Goal: Book appointment/travel/reservation

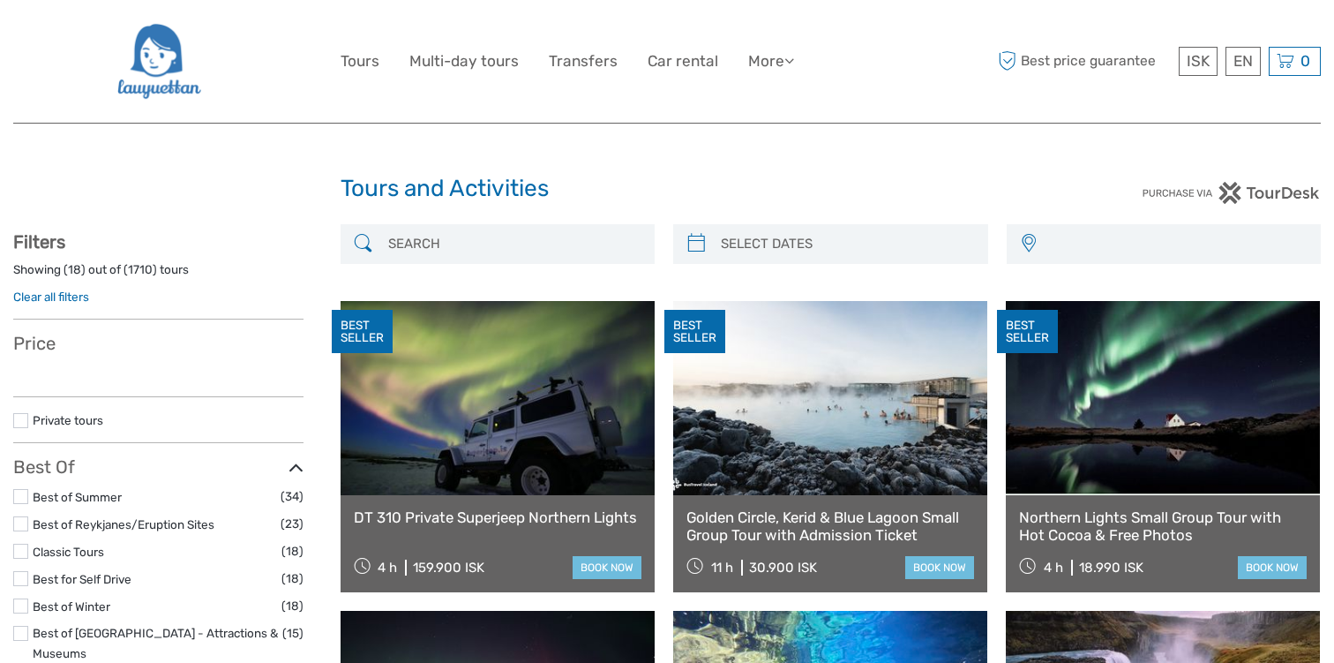
select select
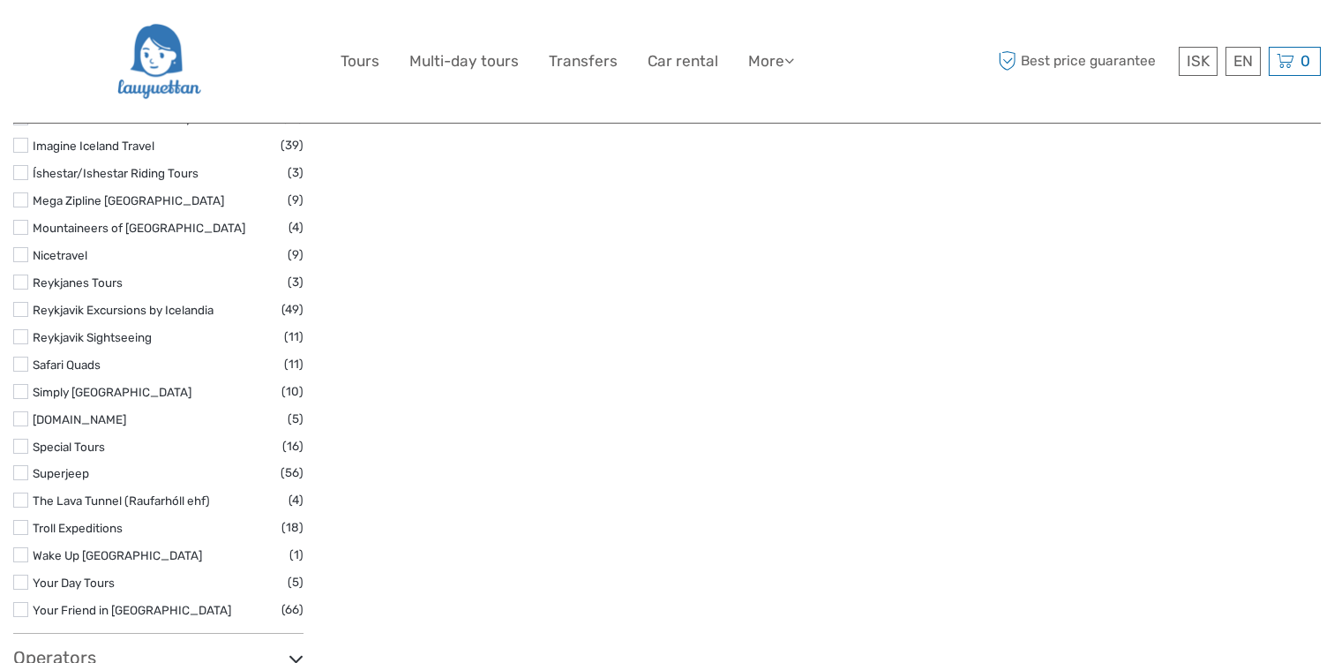
scroll to position [2787, 0]
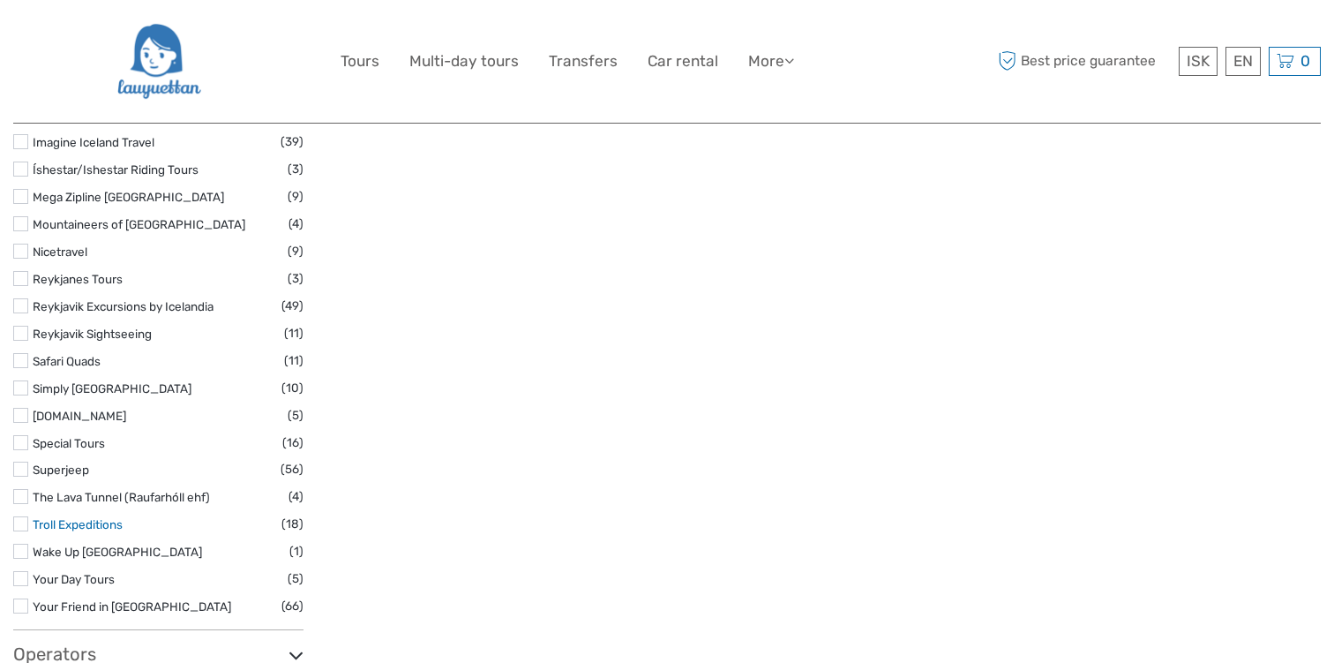
click at [113, 517] on link "Troll Expeditions" at bounding box center [78, 524] width 90 height 14
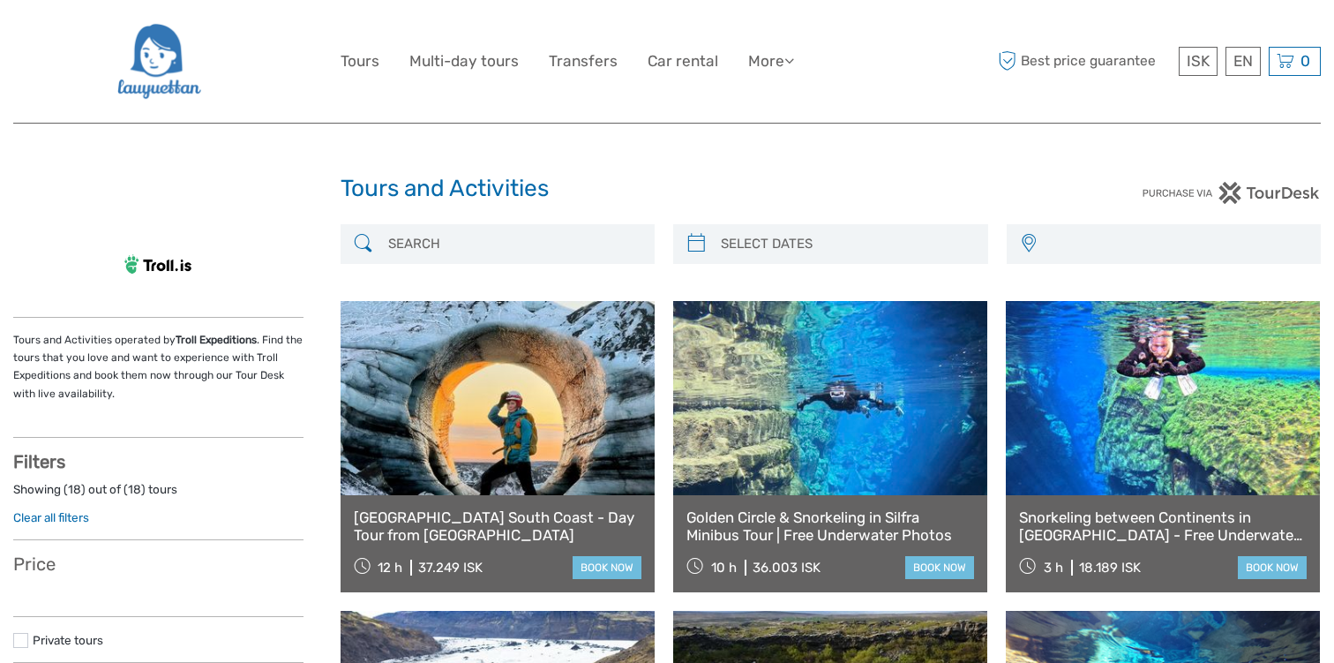
select select
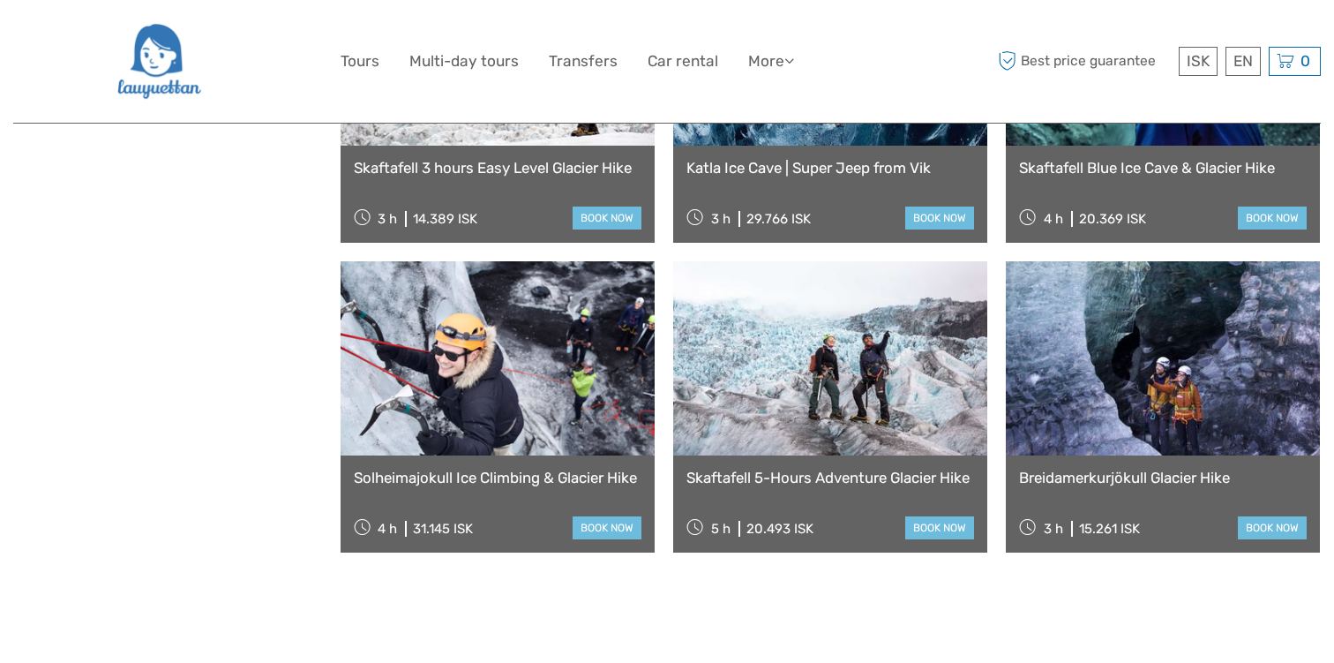
scroll to position [1620, 0]
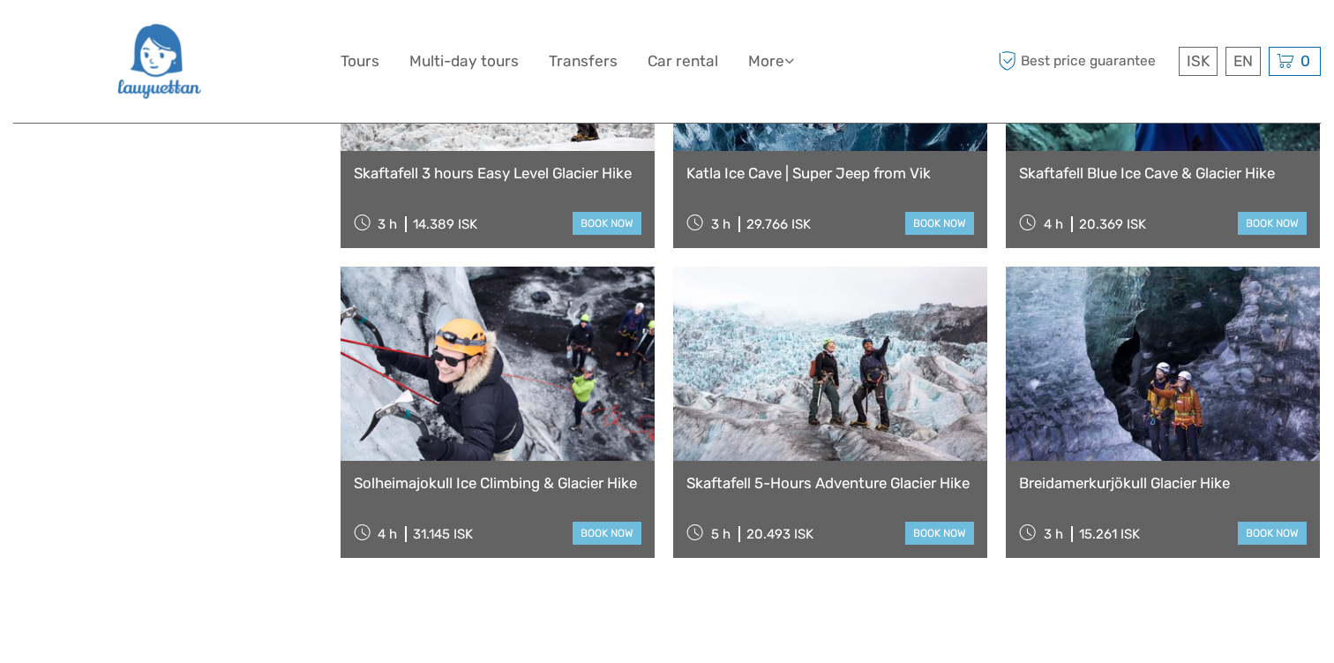
click at [134, 64] on img at bounding box center [159, 61] width 86 height 96
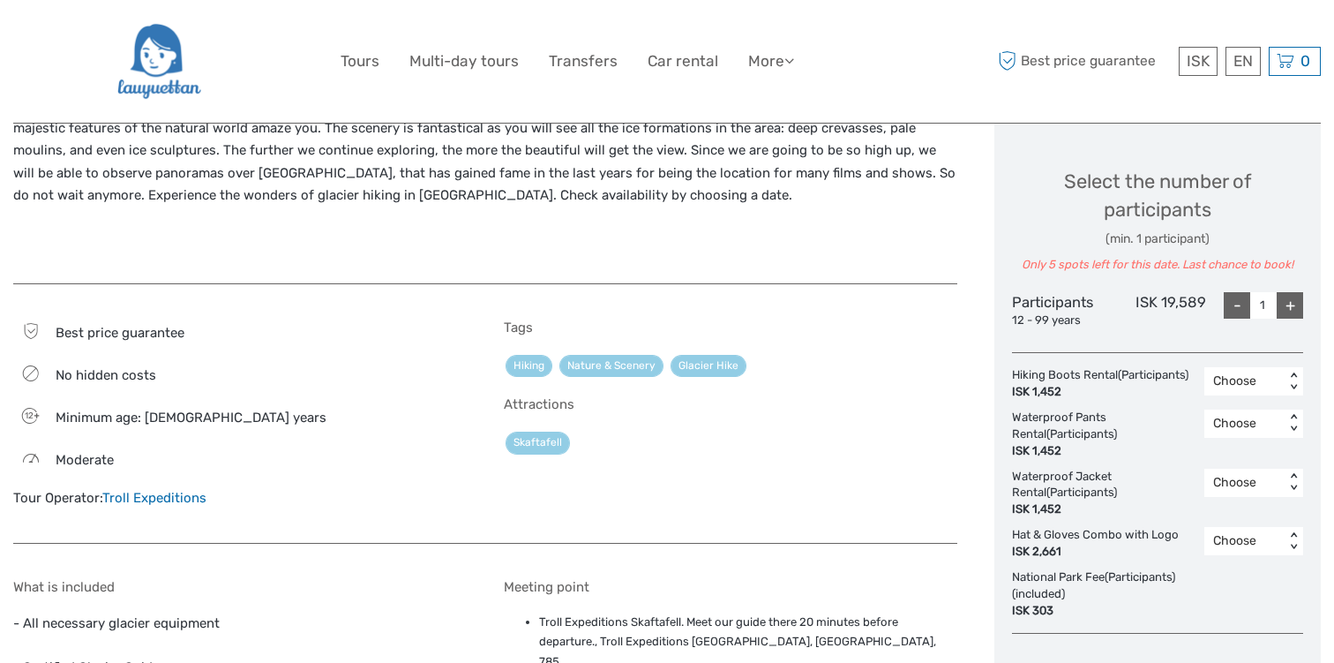
scroll to position [746, 0]
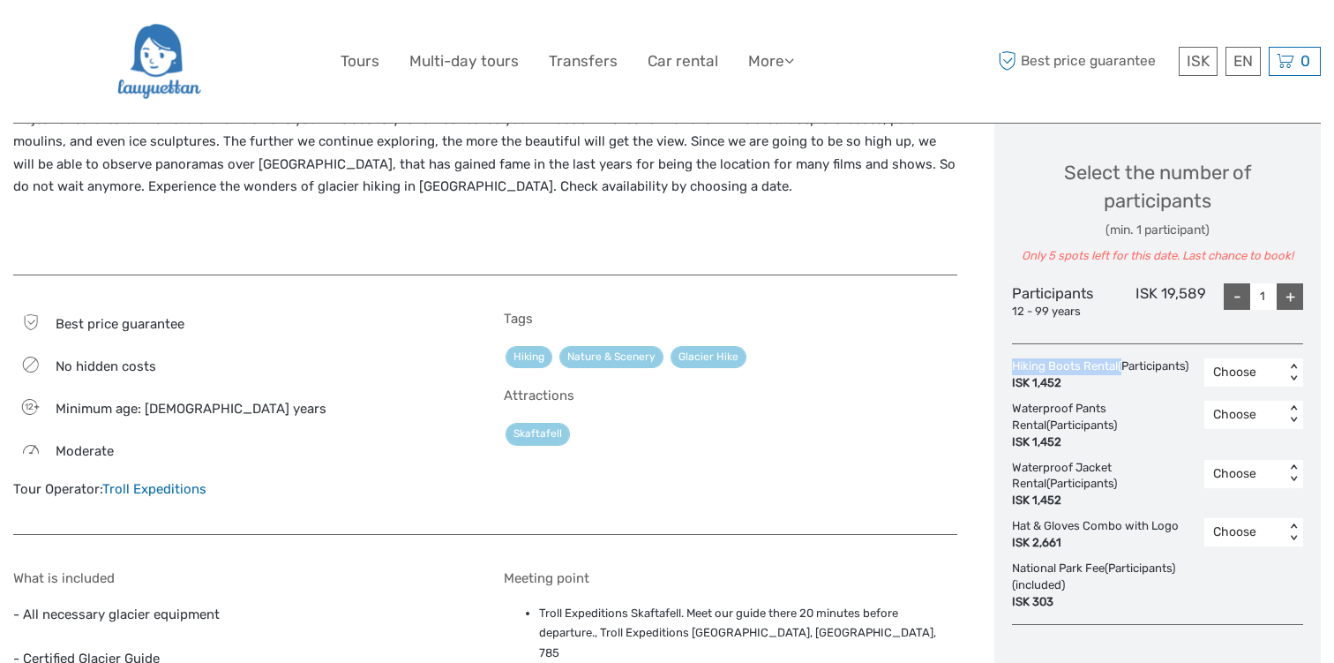
drag, startPoint x: 1119, startPoint y: 365, endPoint x: 1011, endPoint y: 359, distance: 107.8
click at [1012, 359] on div "Hiking Boots Rental (Participants) ISK 1,452" at bounding box center [1104, 375] width 185 height 34
copy div "Hiking Boots Rental"
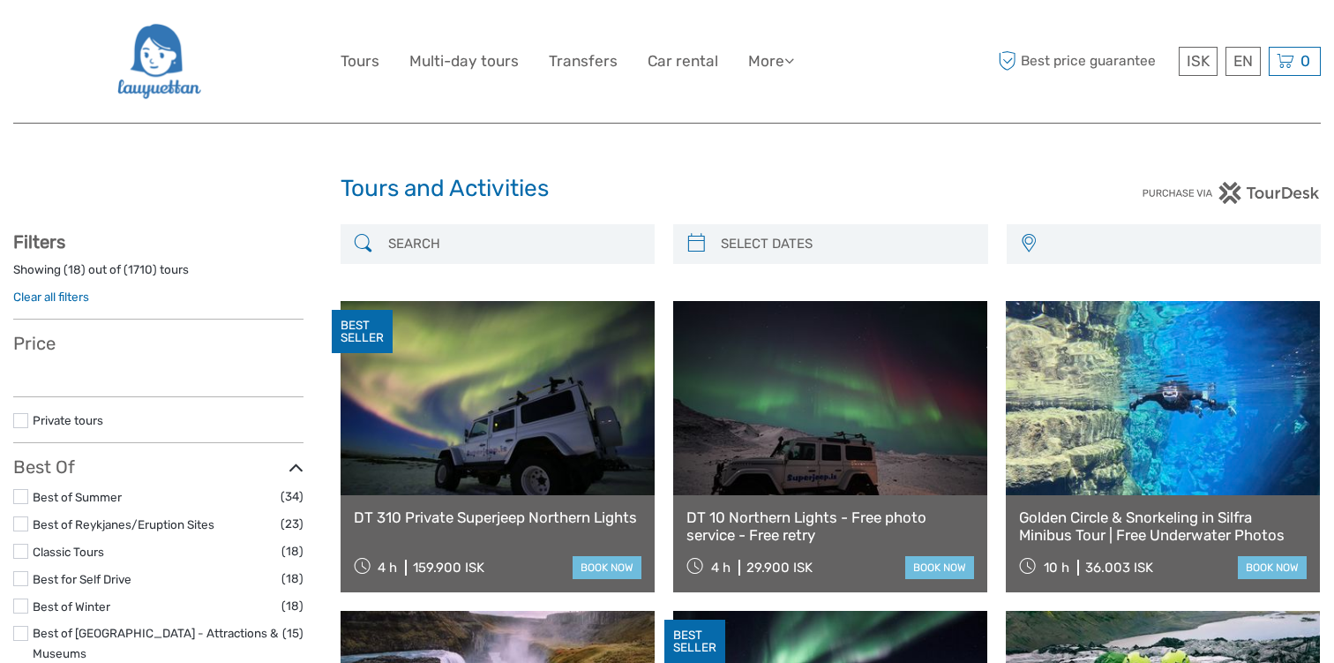
select select
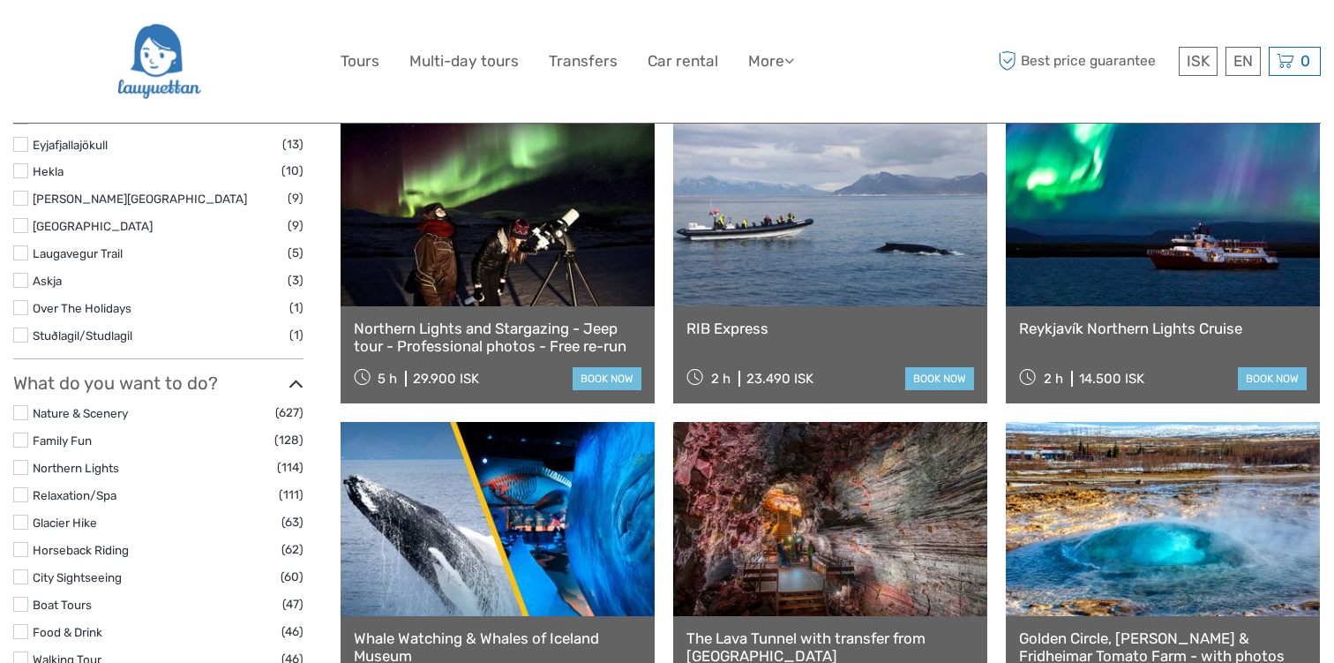
click at [98, 513] on label "Glacier Hike" at bounding box center [157, 523] width 249 height 20
click at [0, 0] on input "checkbox" at bounding box center [0, 0] width 0 height 0
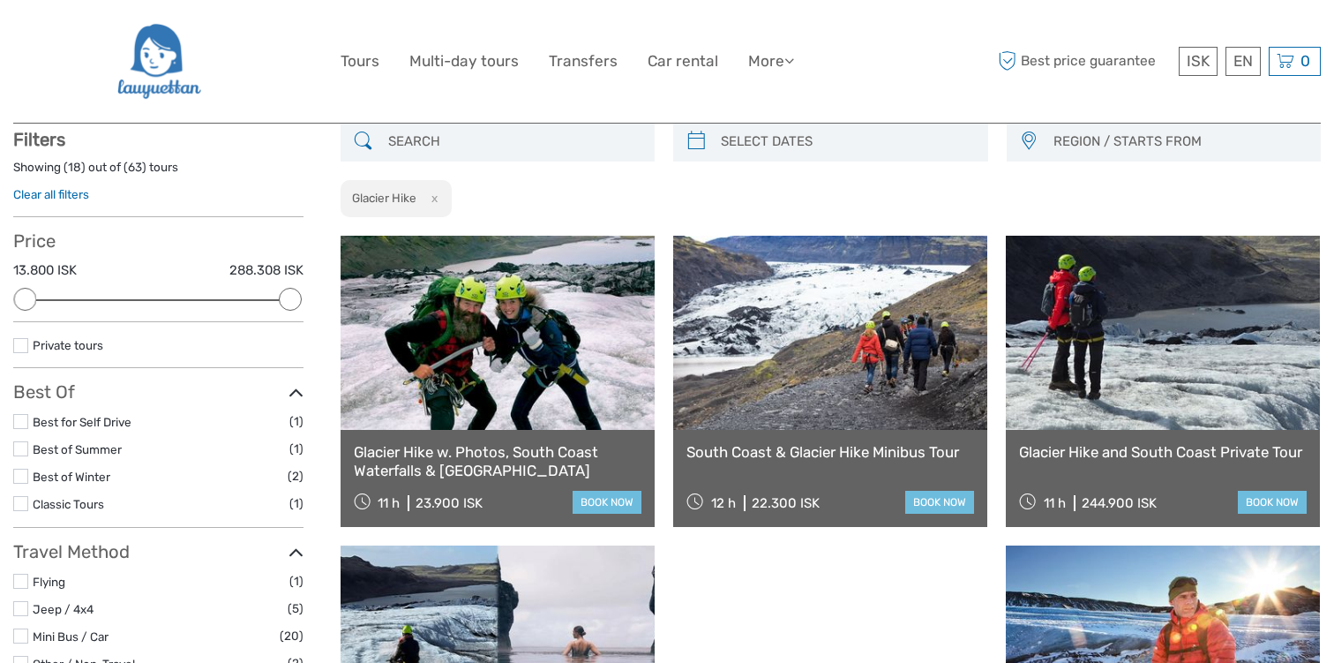
scroll to position [100, 0]
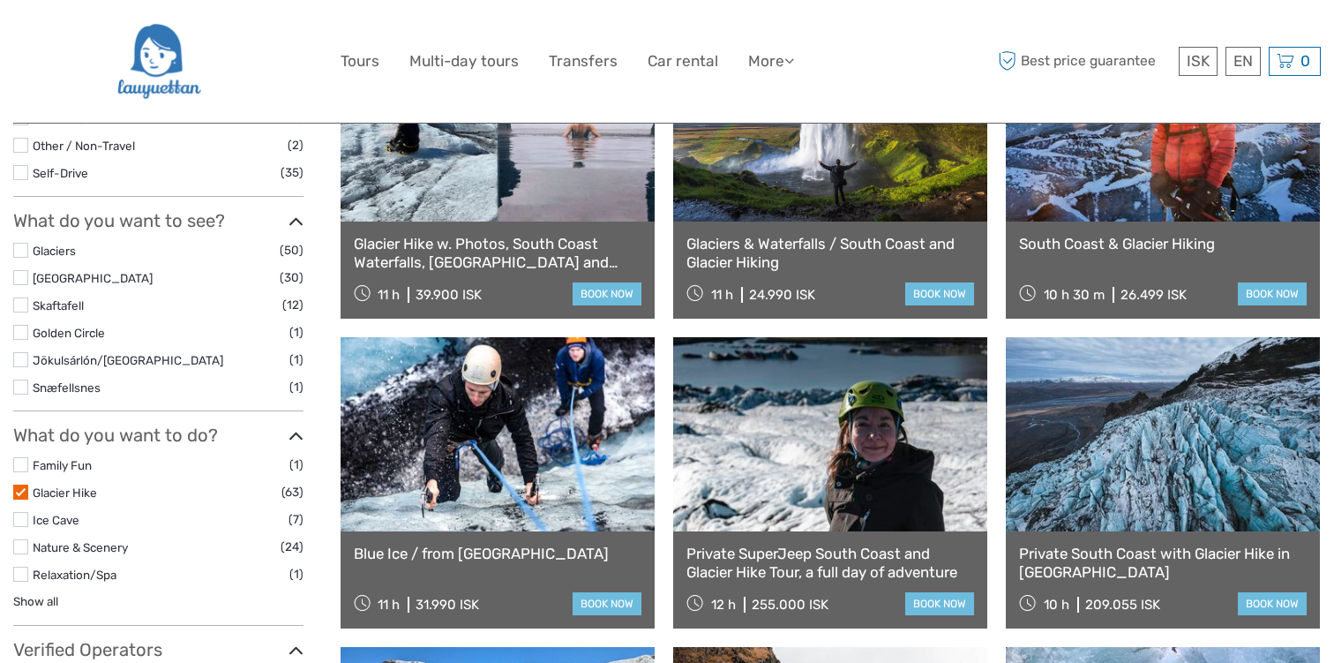
click at [19, 497] on label at bounding box center [20, 491] width 15 height 15
click at [0, 0] on input "checkbox" at bounding box center [0, 0] width 0 height 0
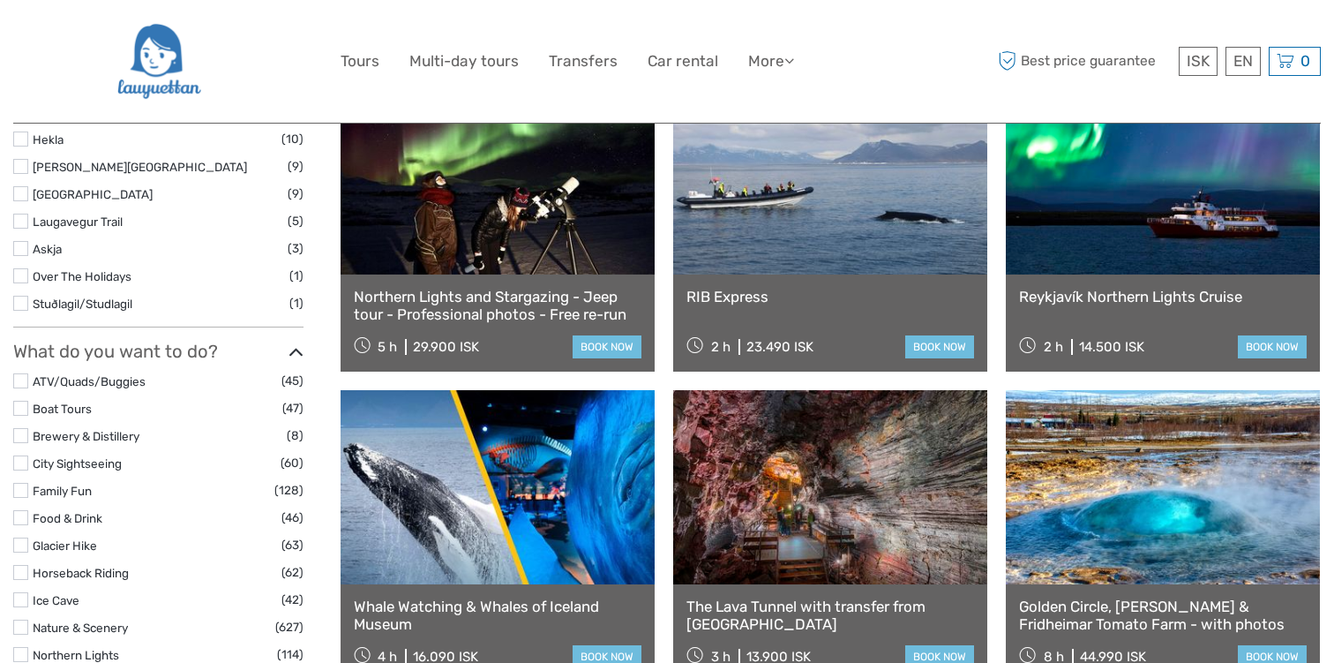
scroll to position [1464, 0]
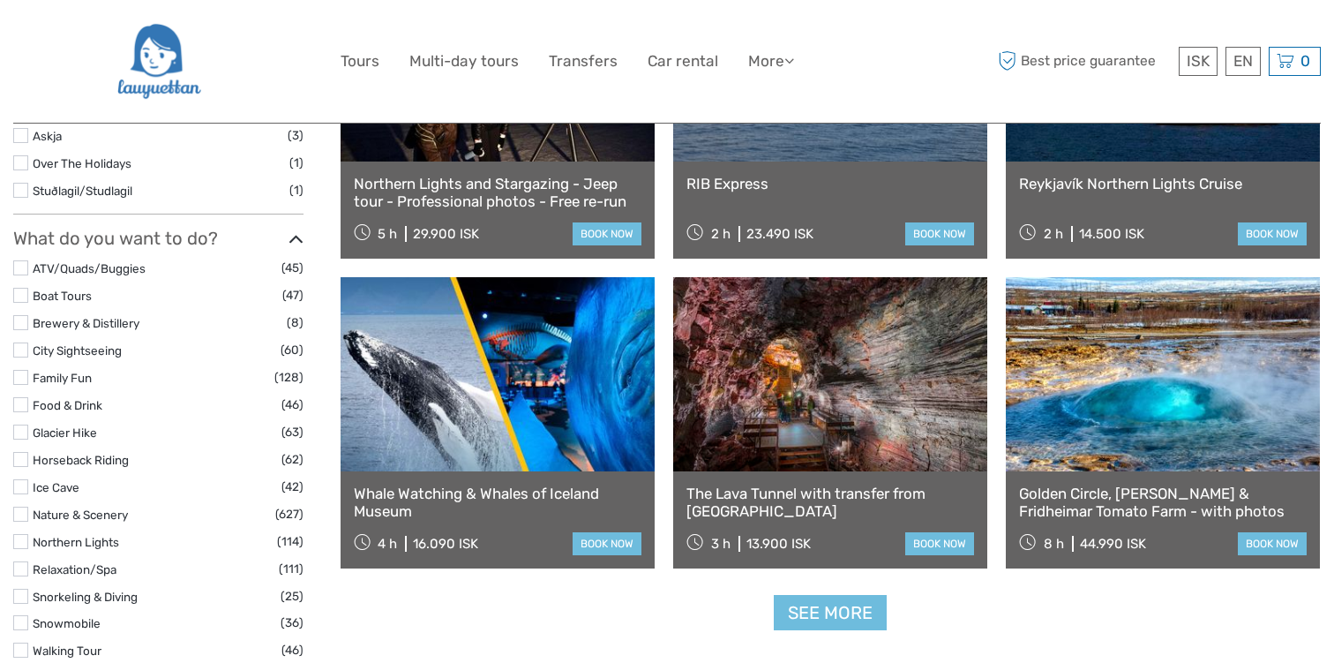
click at [64, 477] on label "Ice Cave" at bounding box center [157, 487] width 249 height 20
click at [0, 0] on input "checkbox" at bounding box center [0, 0] width 0 height 0
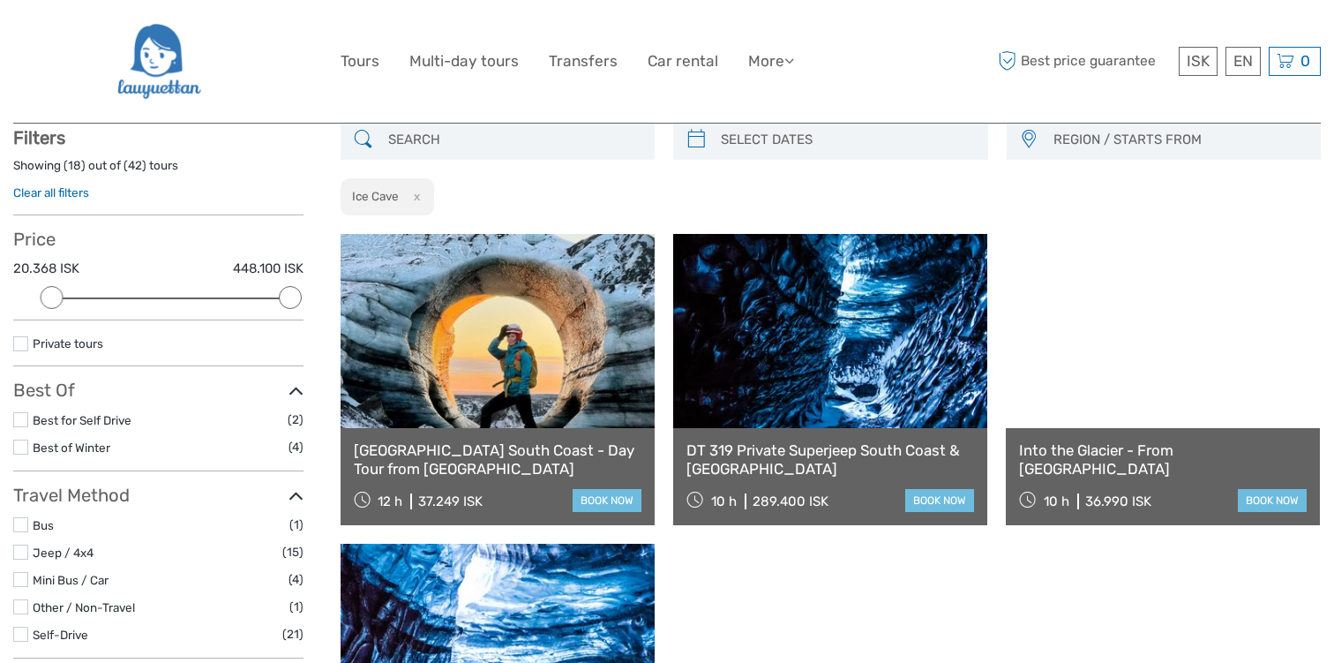
scroll to position [100, 0]
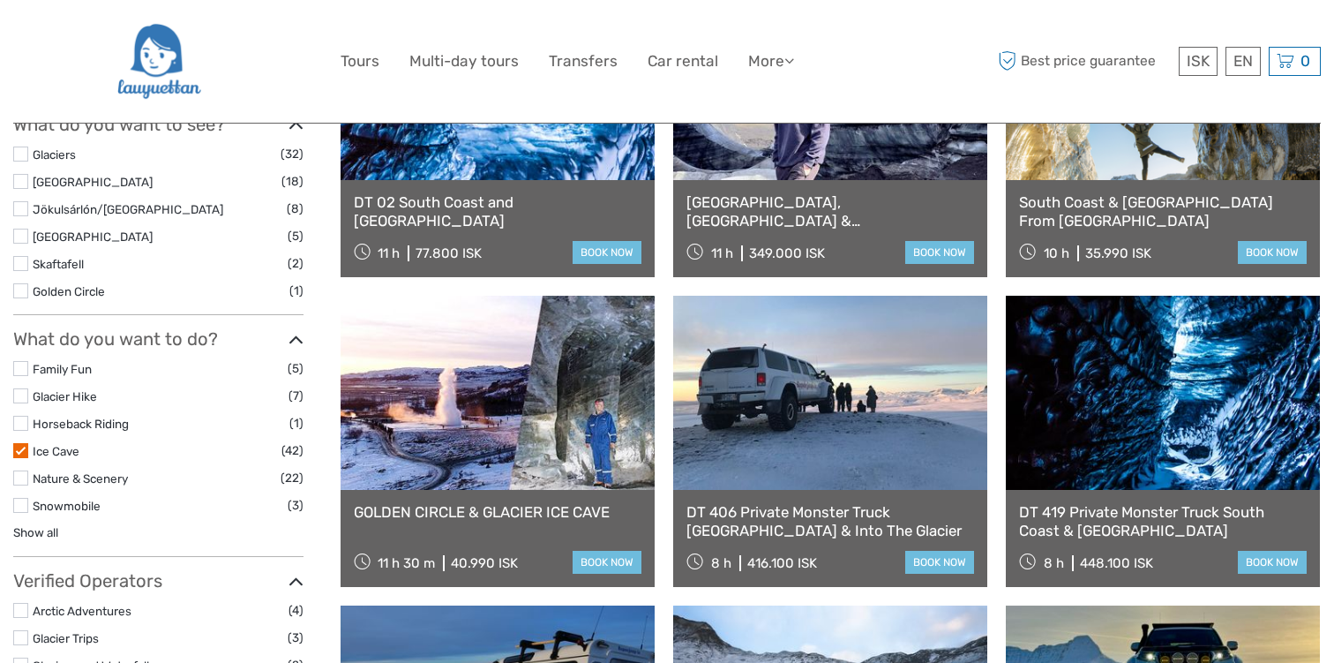
click at [20, 454] on label at bounding box center [20, 450] width 15 height 15
click at [0, 0] on input "checkbox" at bounding box center [0, 0] width 0 height 0
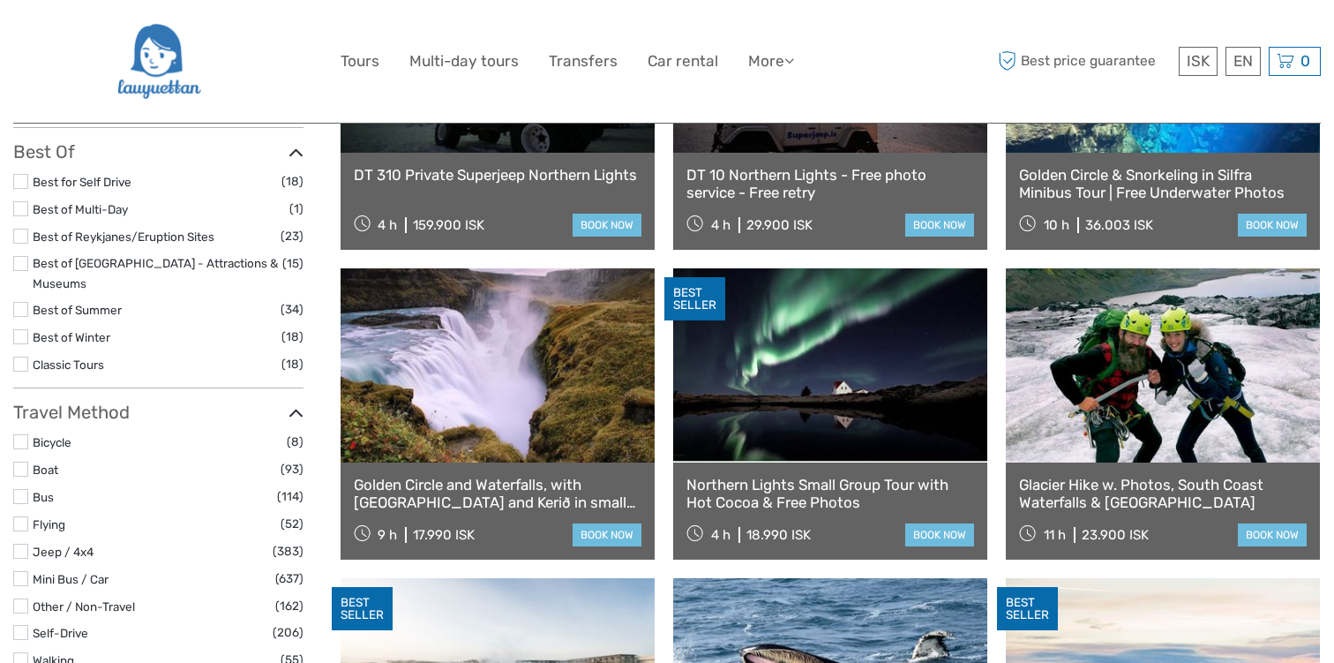
scroll to position [346, 0]
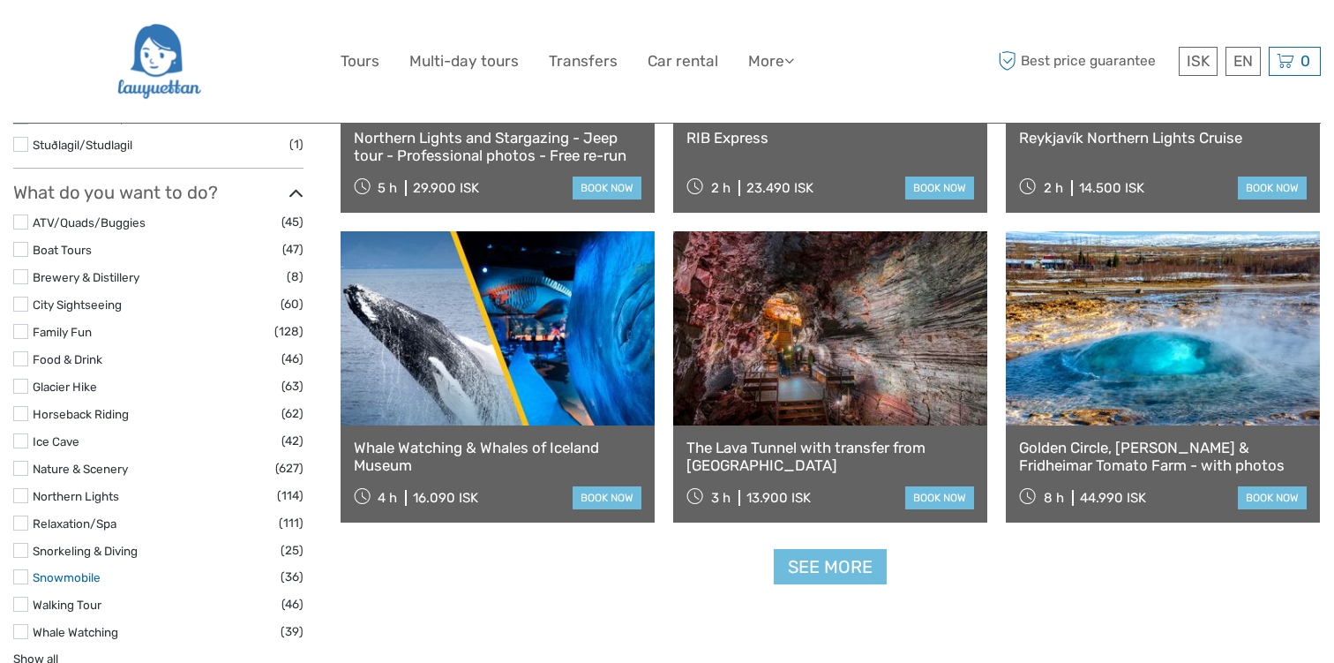
click at [82, 570] on link "Snowmobile" at bounding box center [67, 577] width 68 height 14
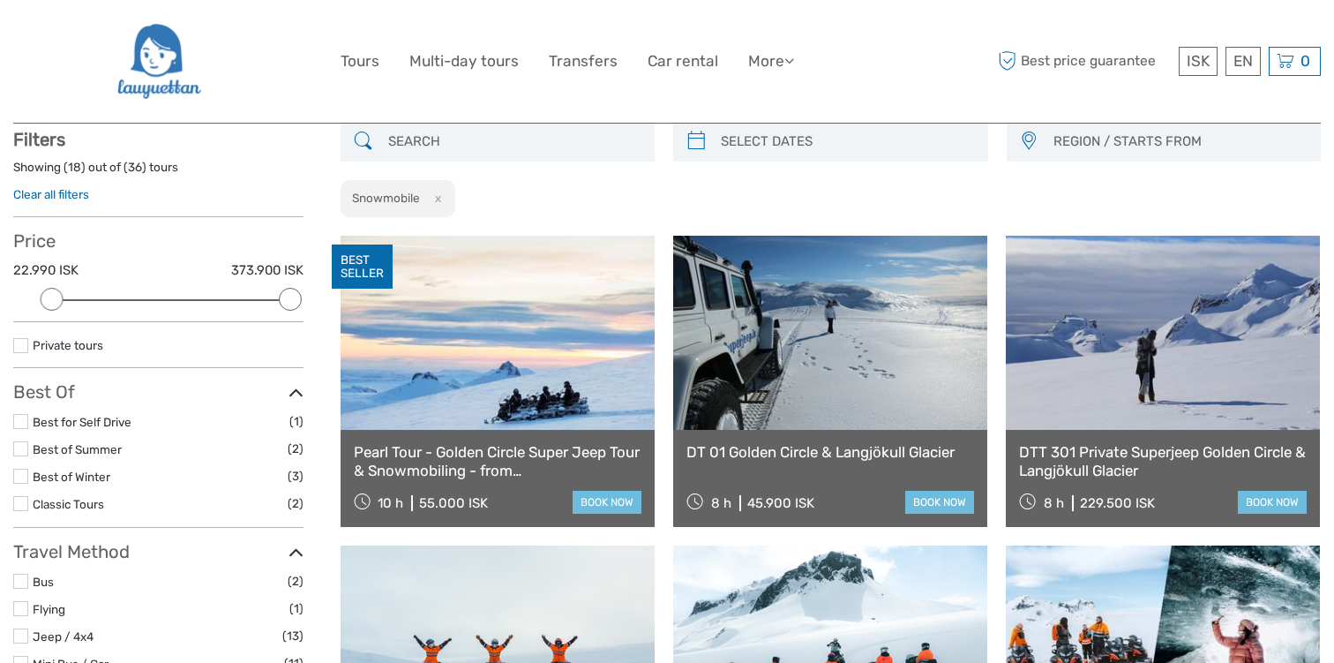
scroll to position [100, 0]
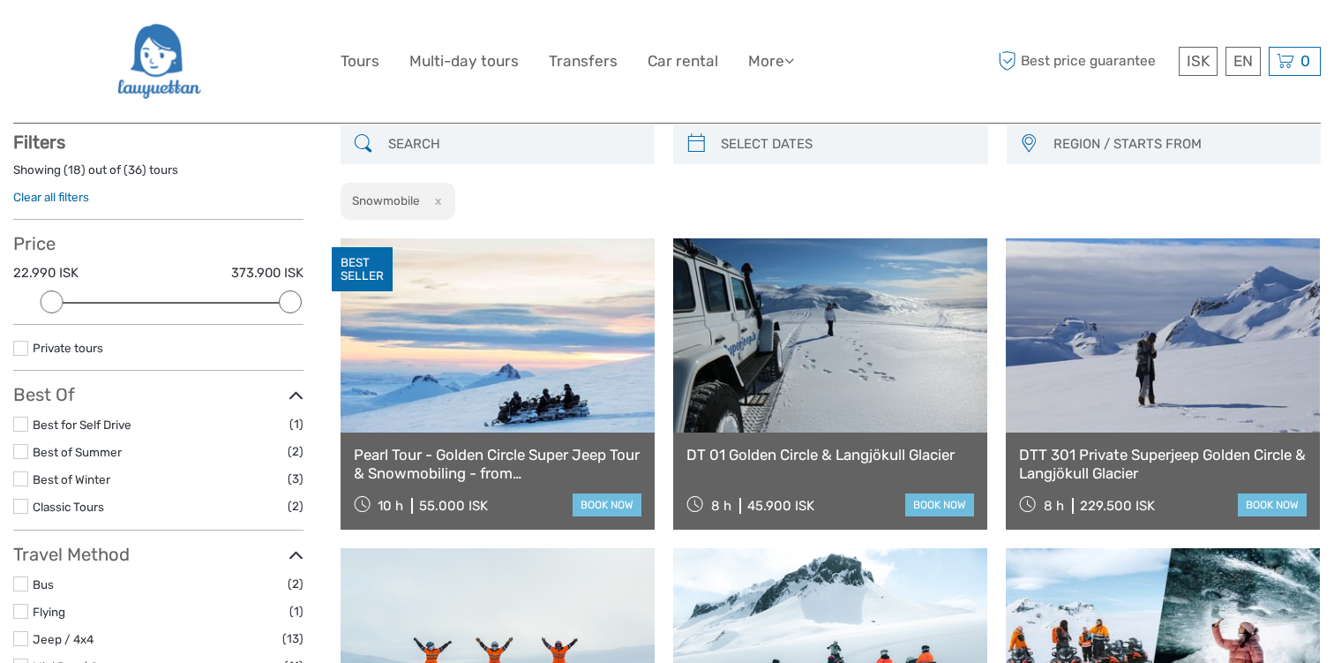
click at [437, 196] on button "x" at bounding box center [435, 200] width 24 height 19
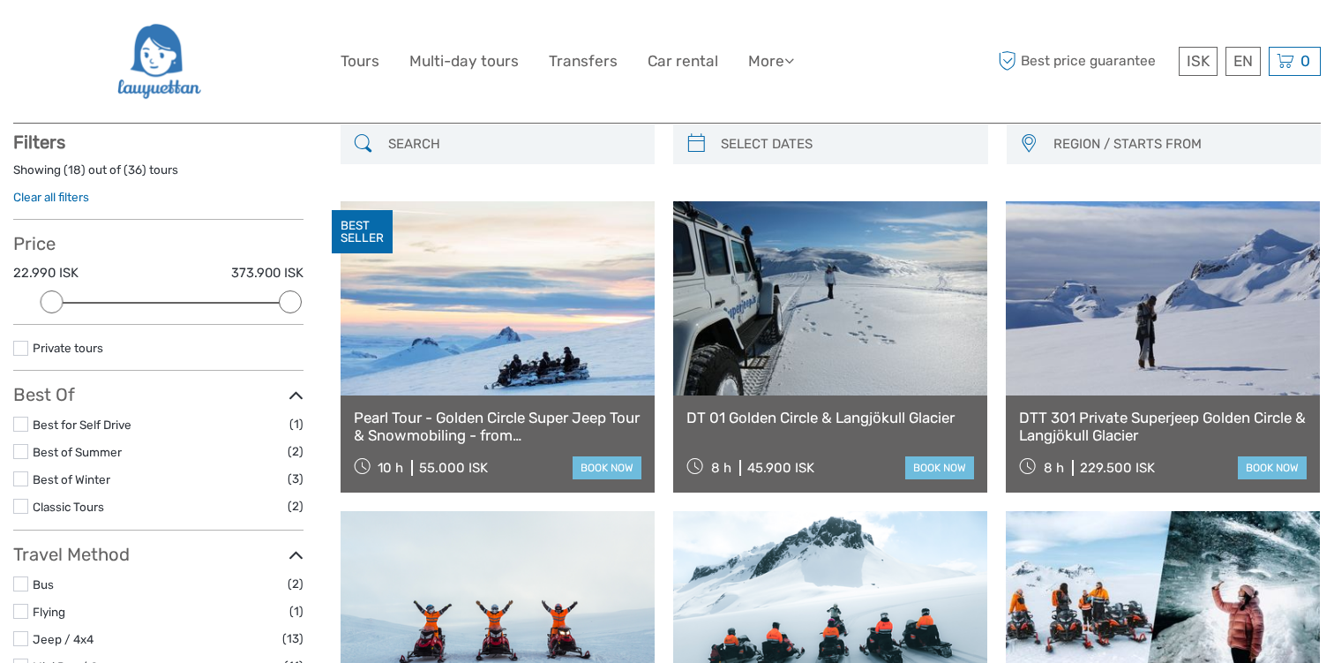
click at [463, 147] on input "search" at bounding box center [514, 144] width 266 height 31
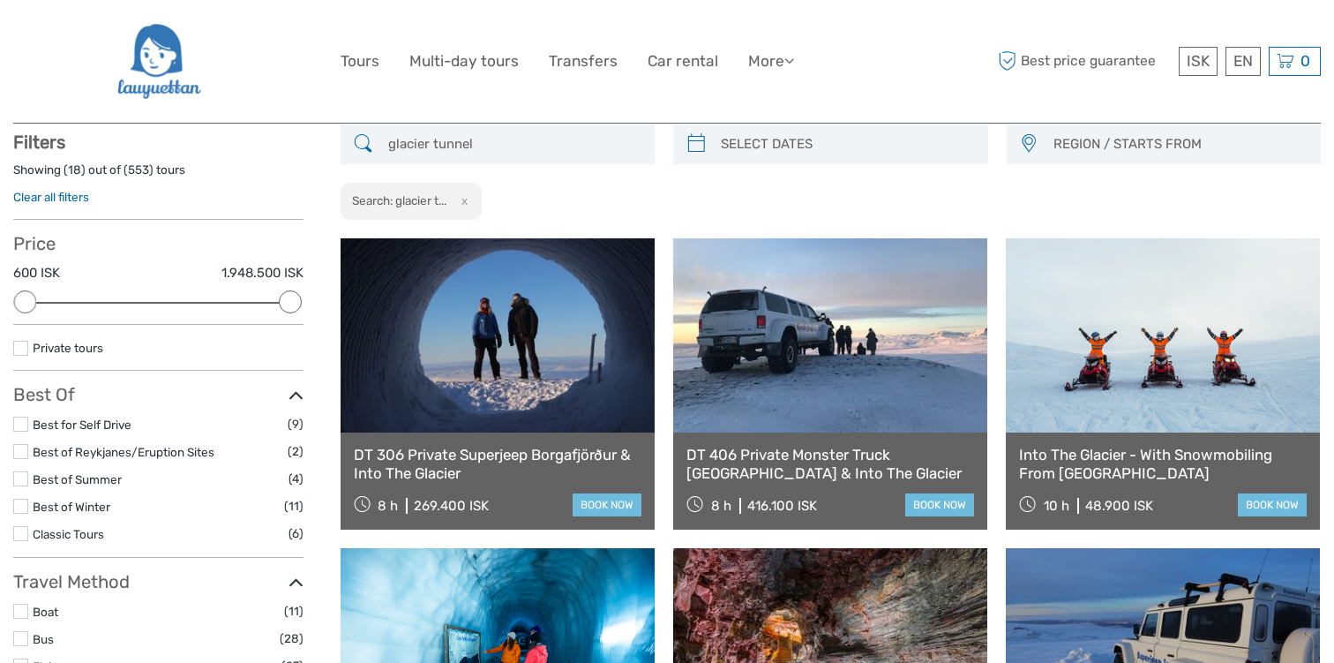
click at [507, 154] on input "glacier tunnel" at bounding box center [514, 144] width 266 height 31
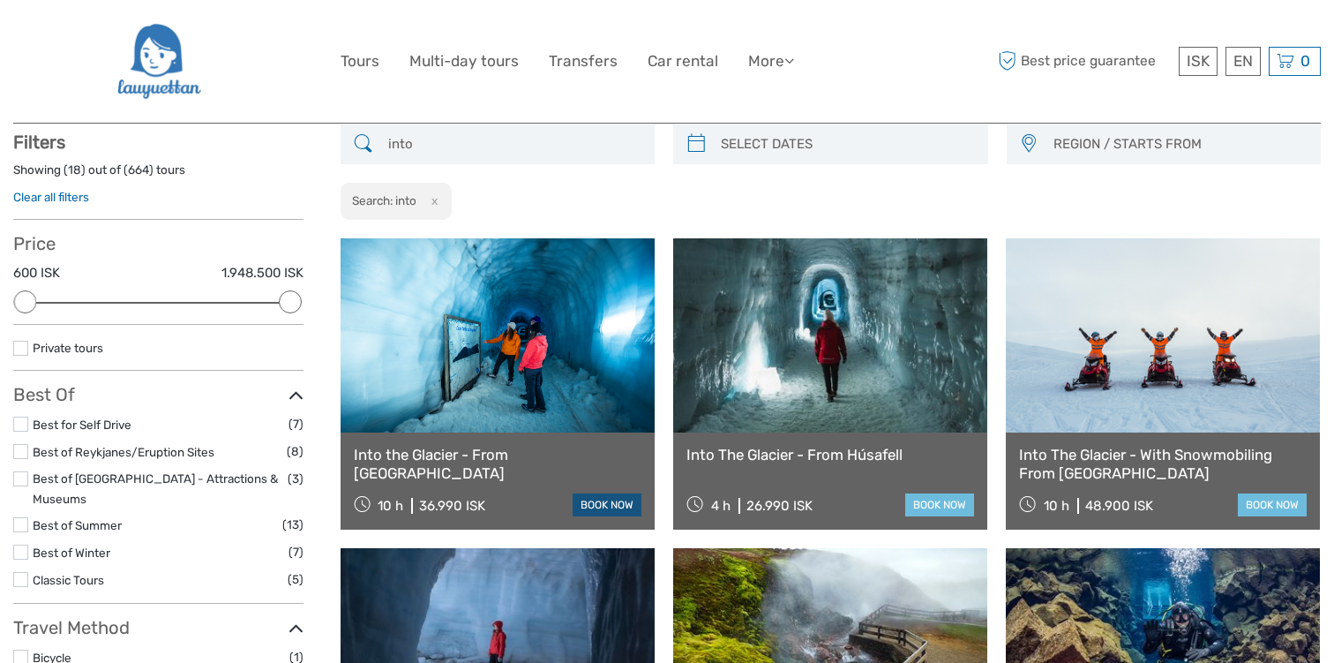
type input "into"
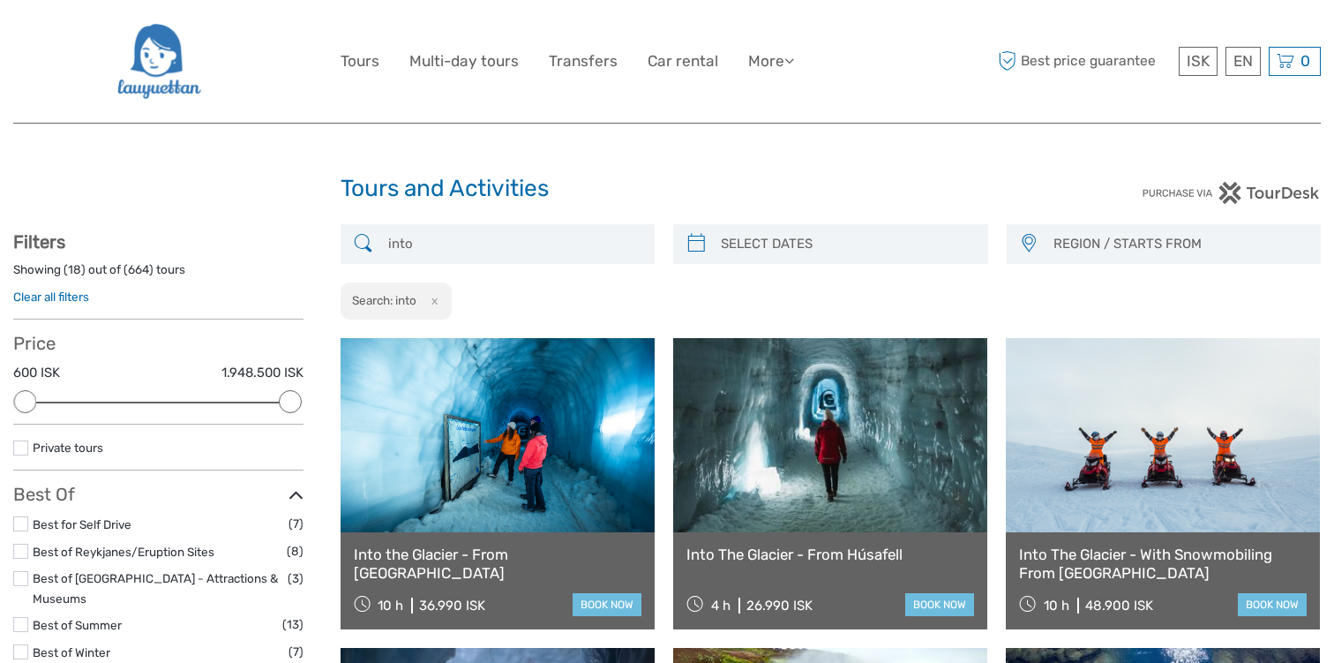
click at [446, 303] on div "Search: into x" at bounding box center [397, 301] width 112 height 38
click at [438, 303] on button "x" at bounding box center [431, 300] width 24 height 19
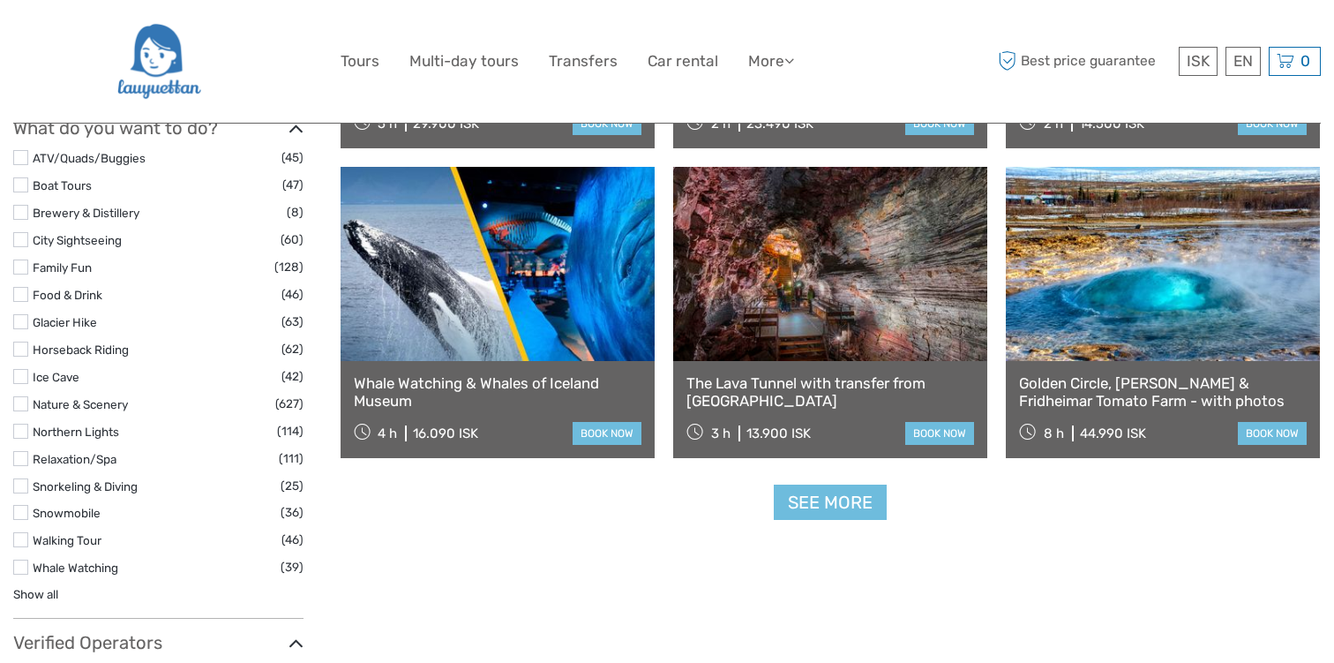
scroll to position [1688, 0]
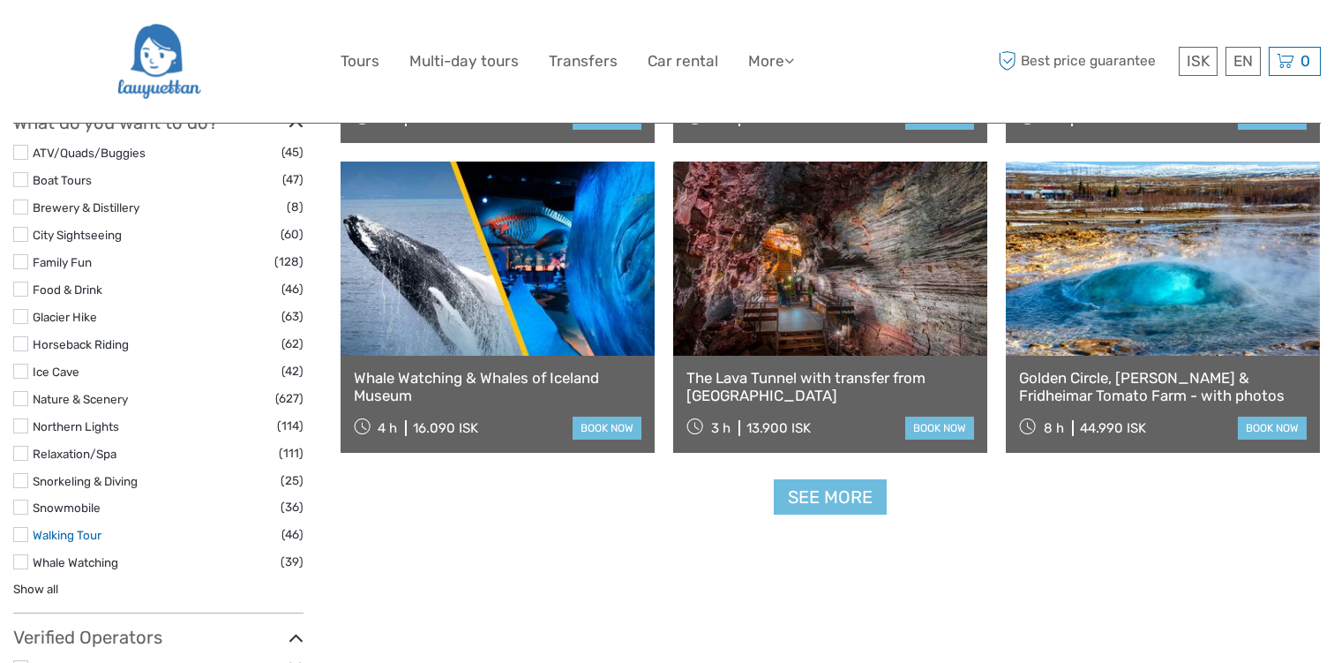
click at [94, 528] on link "Walking Tour" at bounding box center [67, 535] width 69 height 14
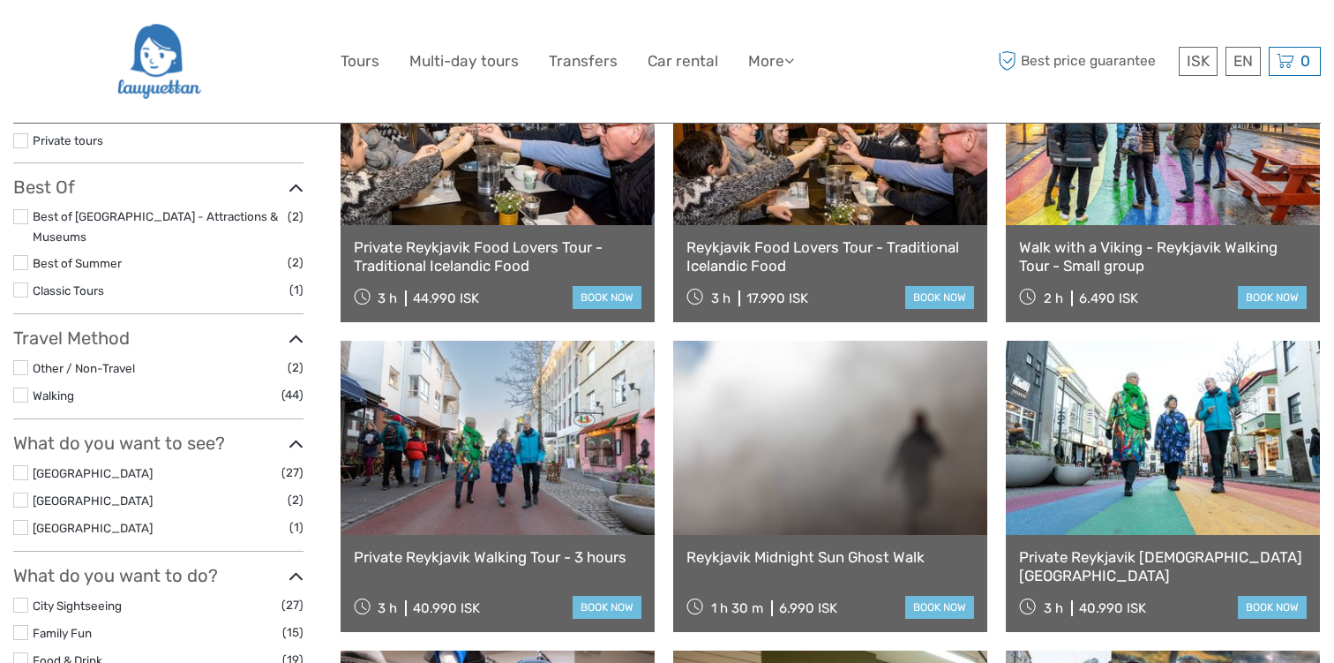
scroll to position [462, 0]
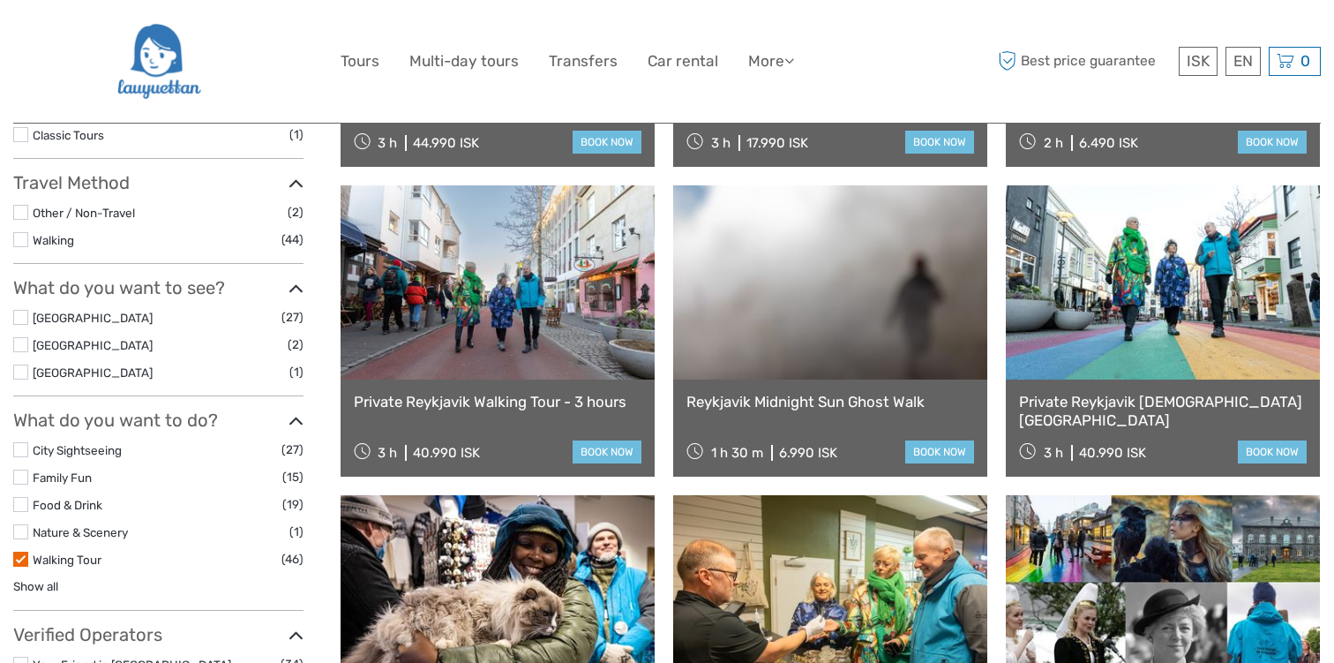
scroll to position [171, 0]
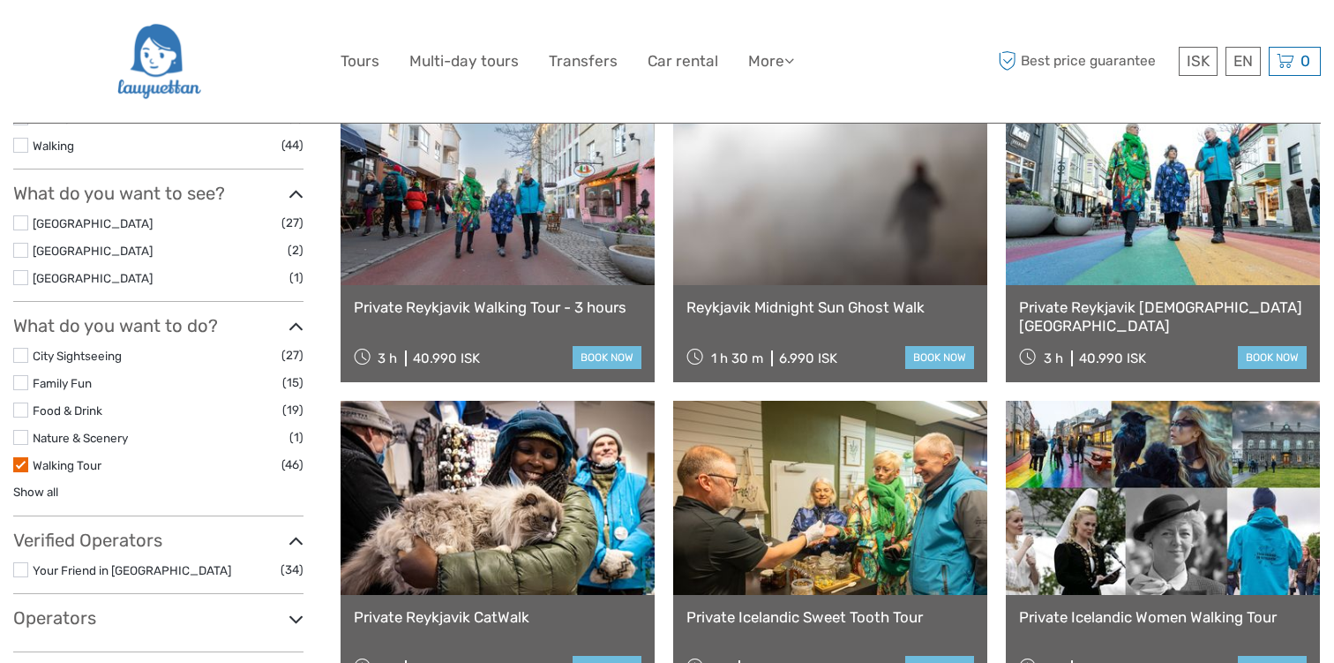
scroll to position [558, 0]
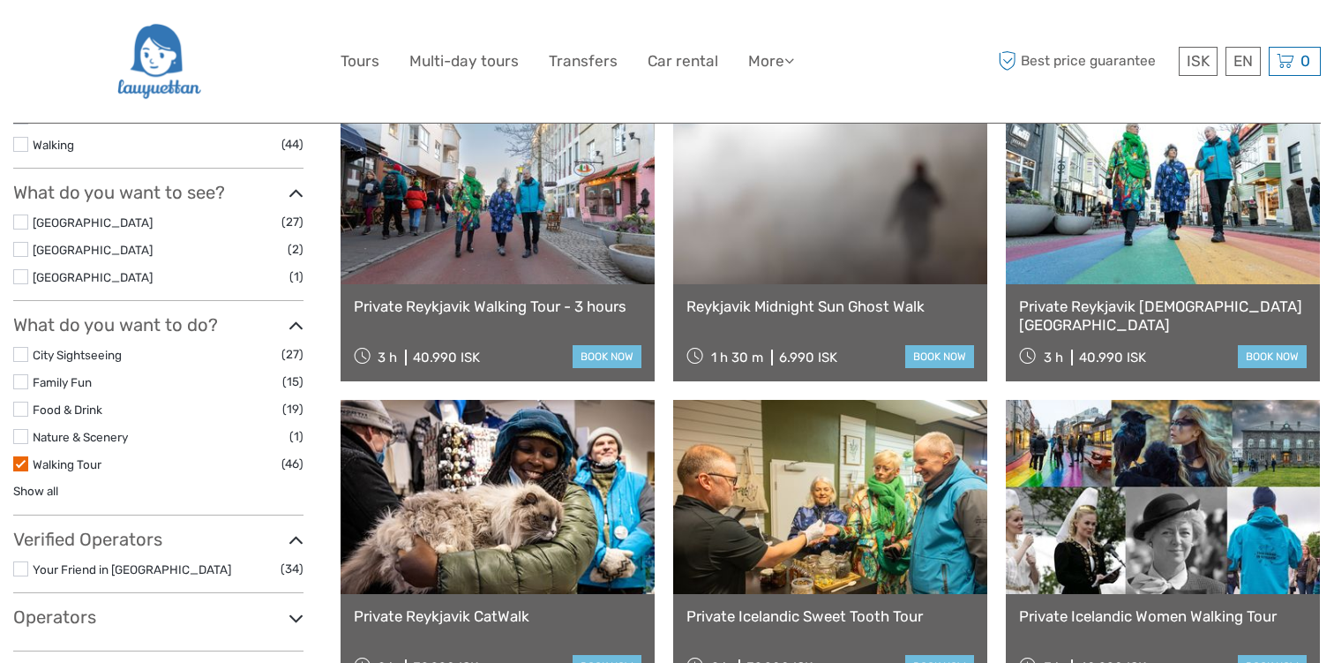
click at [22, 456] on label at bounding box center [20, 463] width 15 height 15
click at [0, 0] on input "checkbox" at bounding box center [0, 0] width 0 height 0
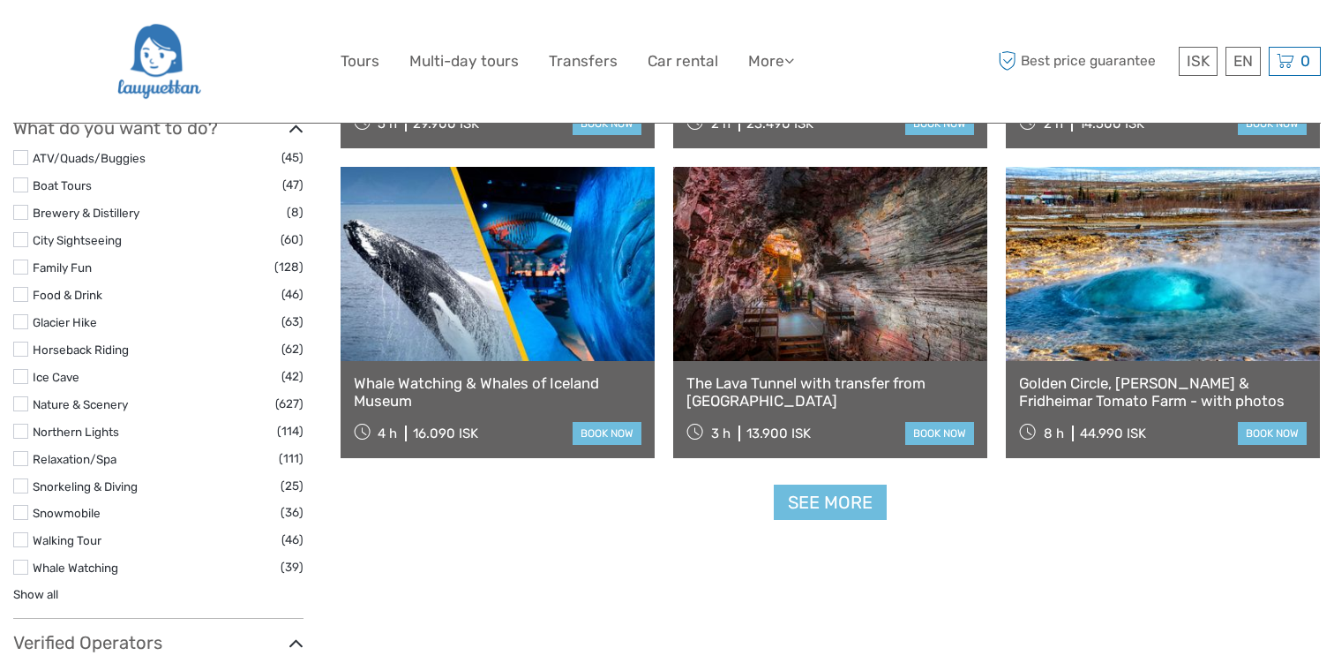
scroll to position [1705, 0]
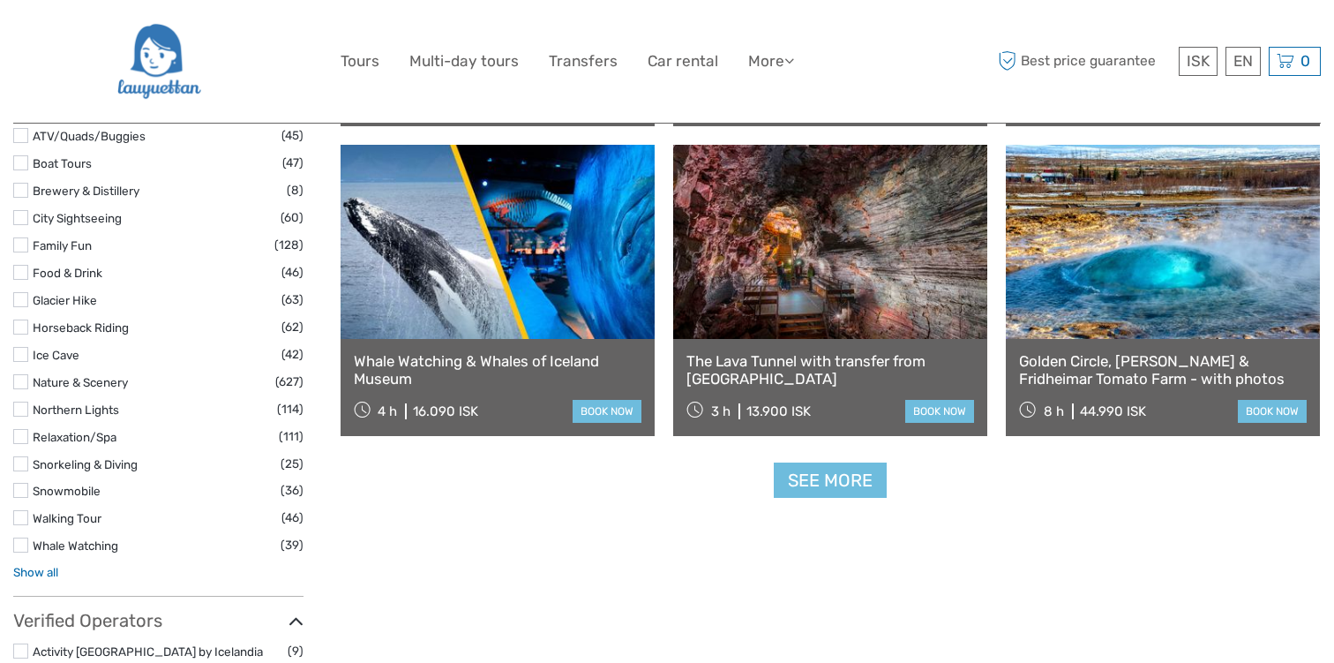
click at [53, 565] on link "Show all" at bounding box center [35, 572] width 45 height 14
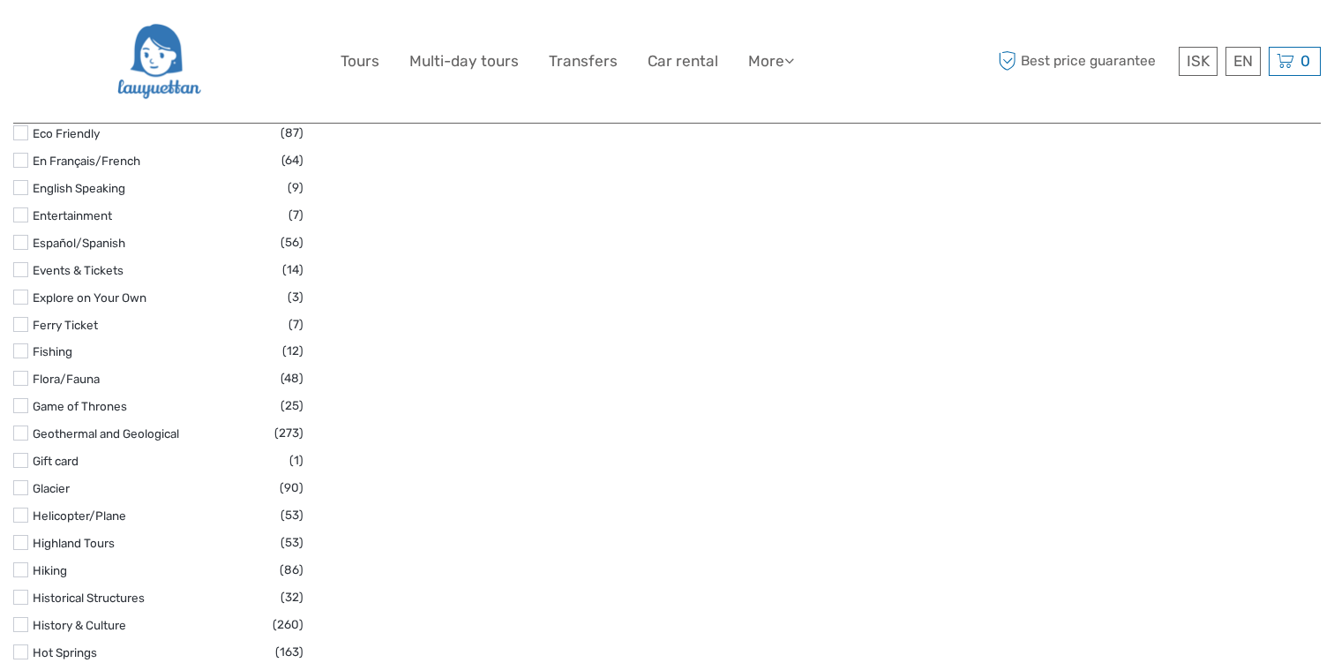
scroll to position [2713, 0]
click at [71, 558] on label "Hiking" at bounding box center [156, 568] width 247 height 20
click at [0, 0] on input "checkbox" at bounding box center [0, 0] width 0 height 0
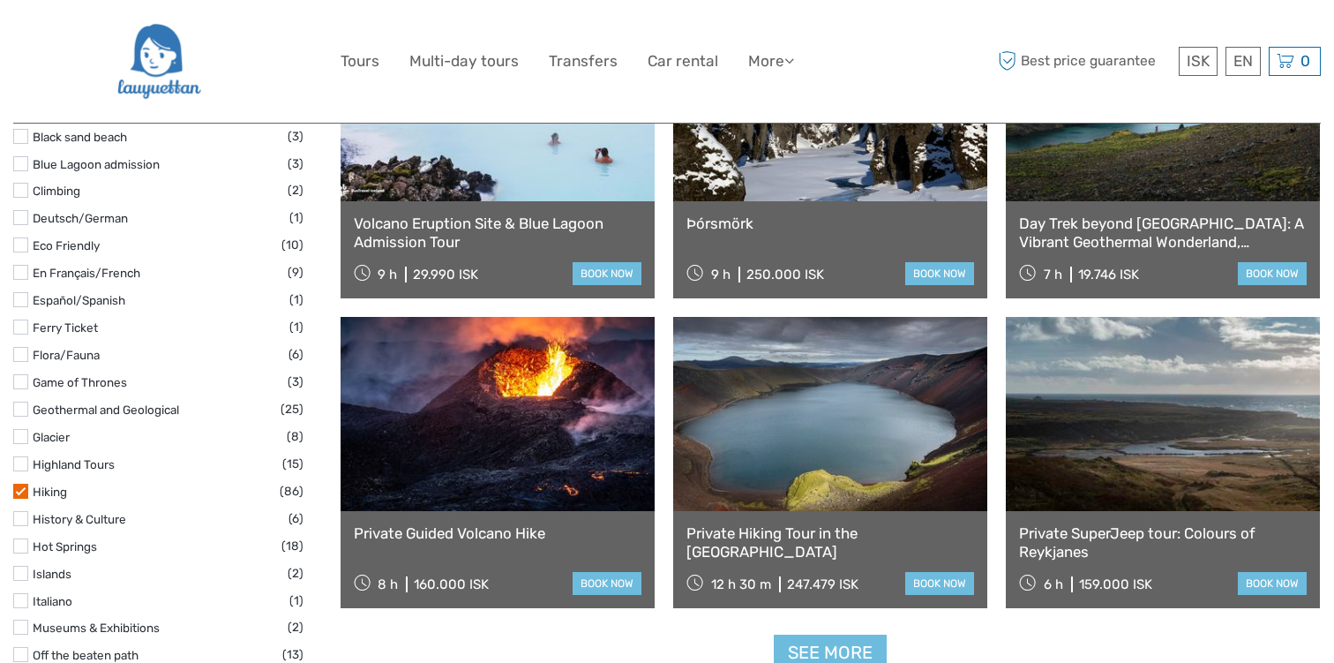
scroll to position [1575, 0]
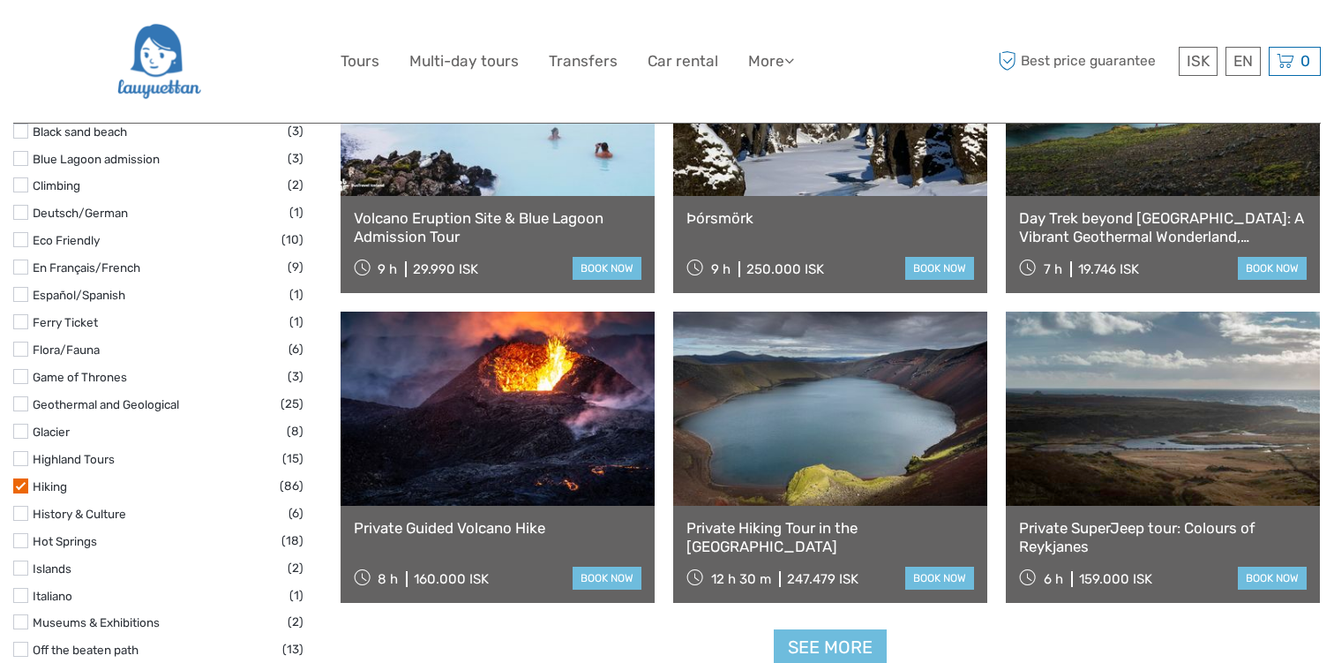
click at [23, 494] on li "Hiking (86)" at bounding box center [158, 486] width 290 height 20
click at [24, 481] on label at bounding box center [20, 485] width 15 height 15
click at [0, 0] on input "checkbox" at bounding box center [0, 0] width 0 height 0
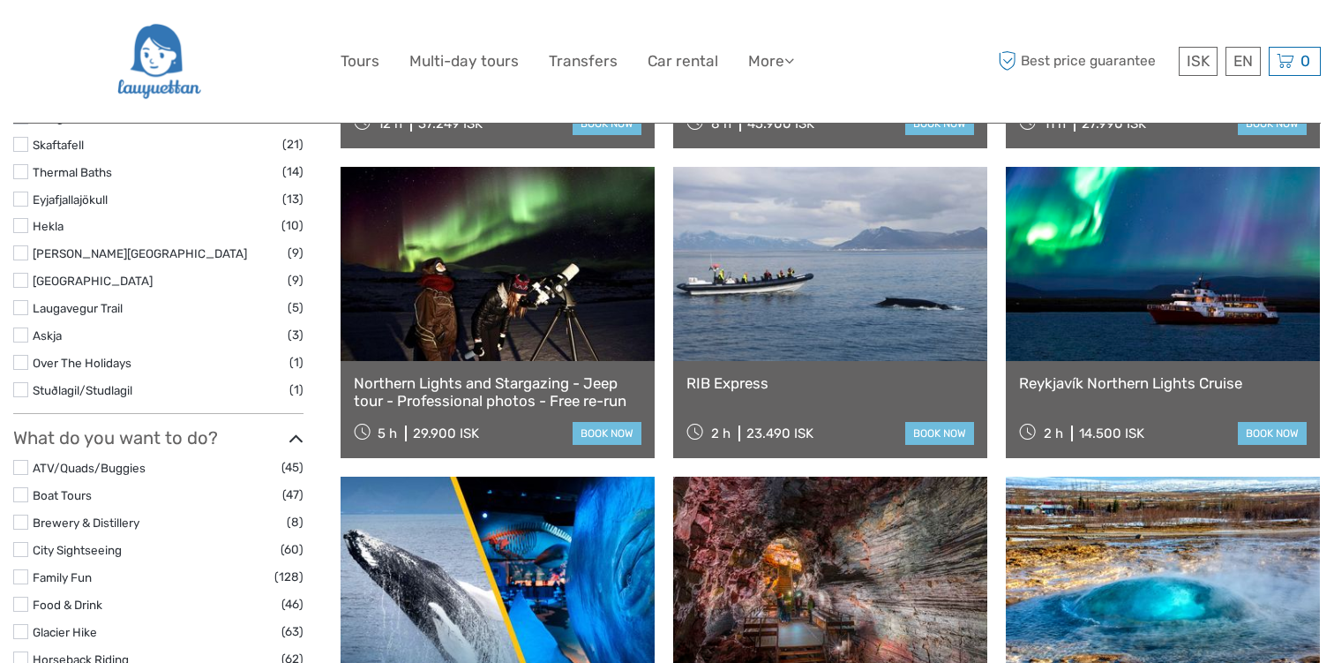
scroll to position [1372, 0]
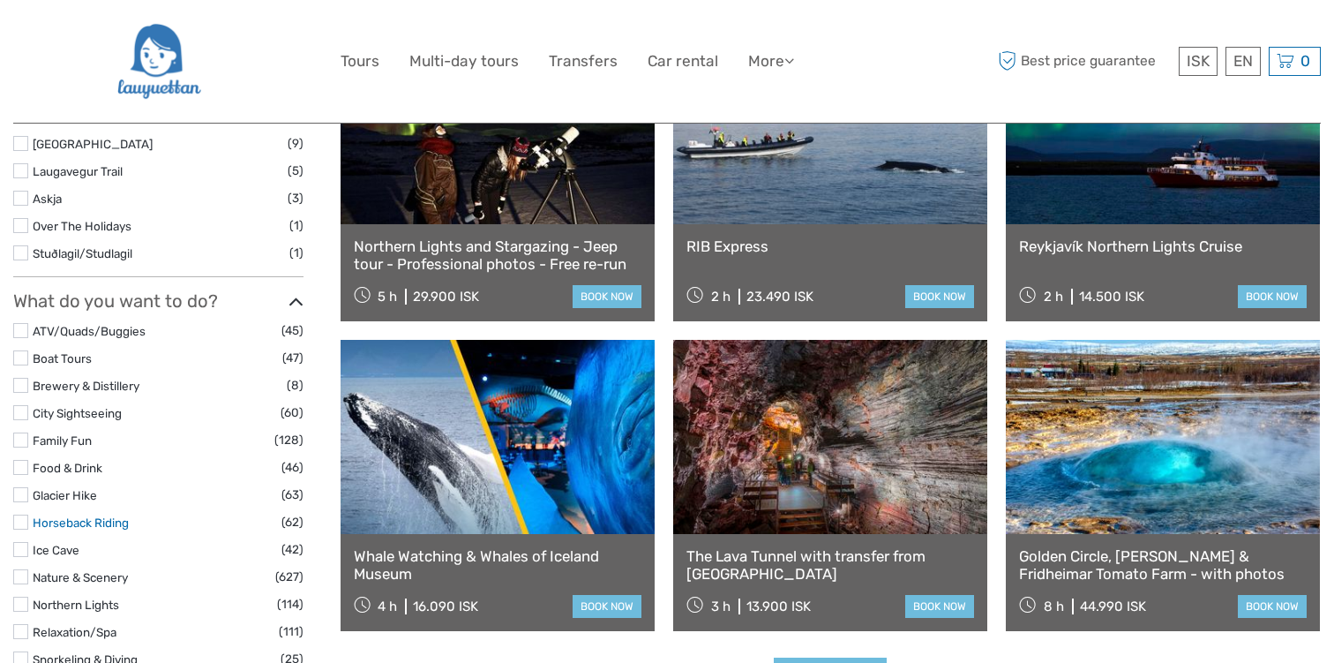
click at [78, 515] on link "Horseback Riding" at bounding box center [81, 522] width 96 height 14
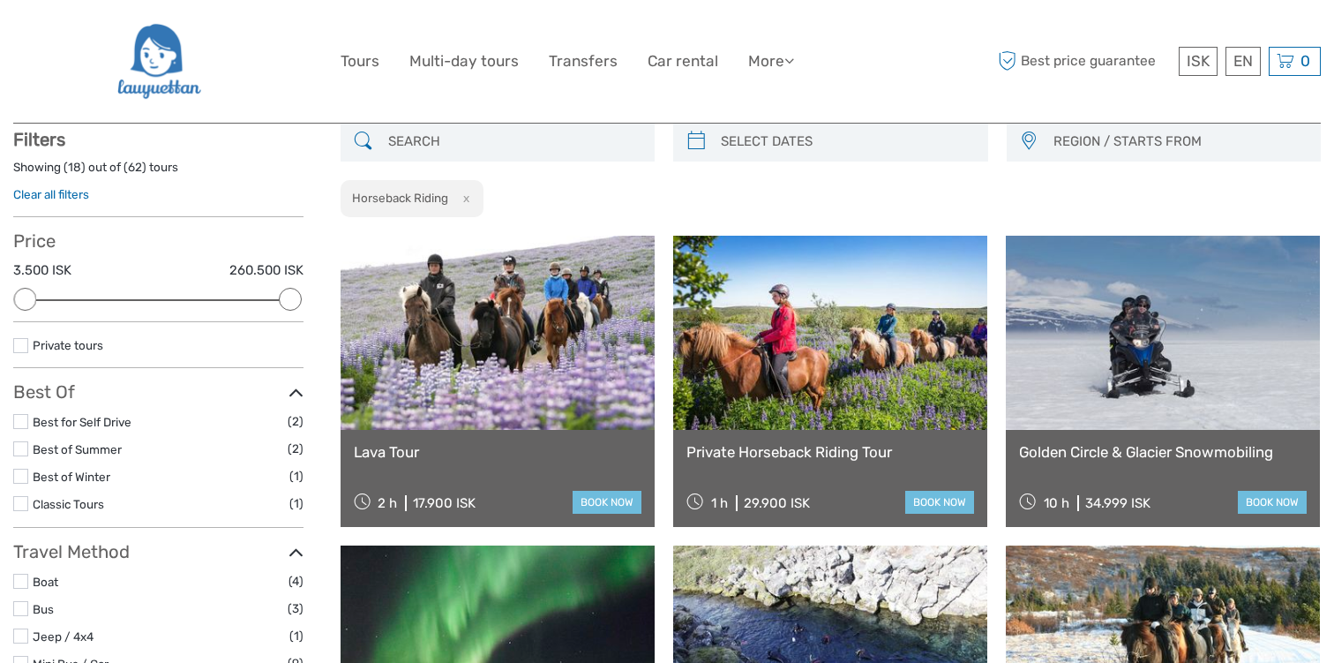
scroll to position [100, 0]
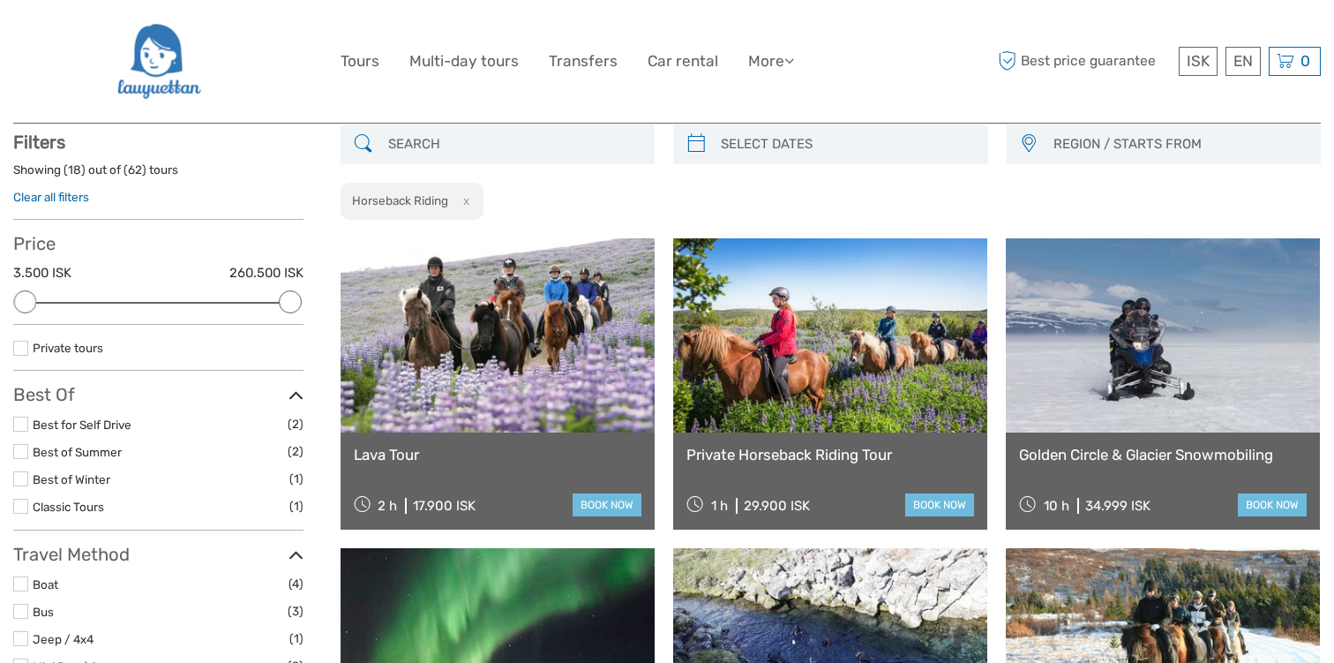
click at [186, 54] on img at bounding box center [159, 61] width 86 height 96
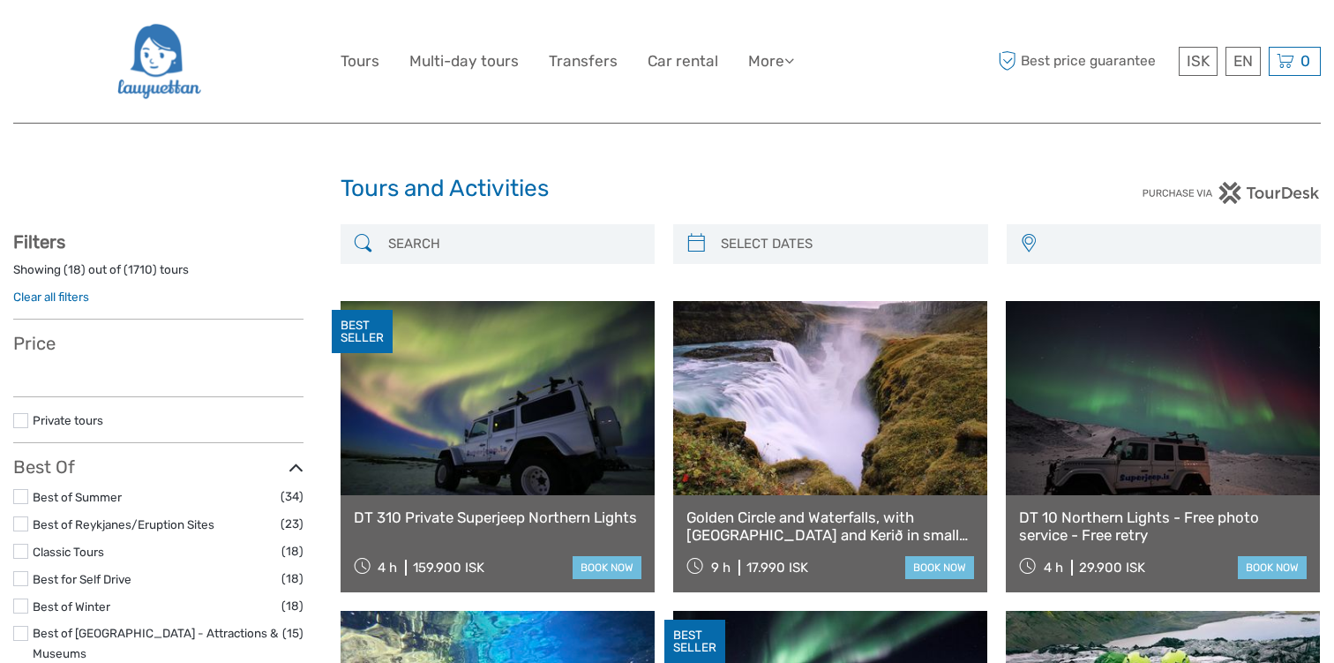
select select
